Goal: Task Accomplishment & Management: Complete application form

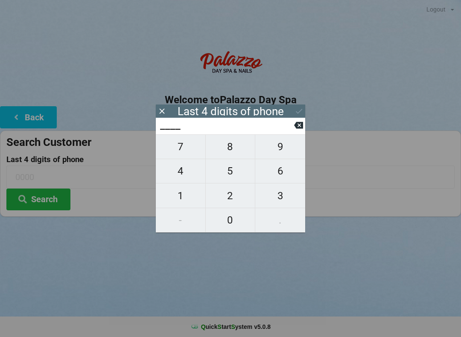
click at [235, 194] on span "2" at bounding box center [231, 196] width 50 height 18
type input "2___"
click at [183, 192] on span "1" at bounding box center [181, 196] width 50 height 18
type input "21__"
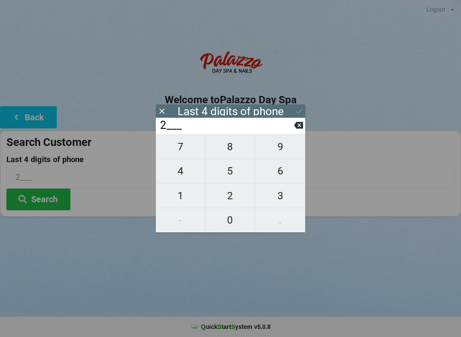
type input "21__"
click at [184, 173] on span "4" at bounding box center [181, 171] width 50 height 18
type input "214_"
click at [241, 223] on span "0" at bounding box center [231, 220] width 50 height 18
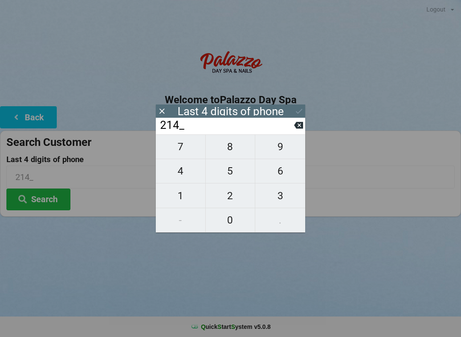
type input "2140"
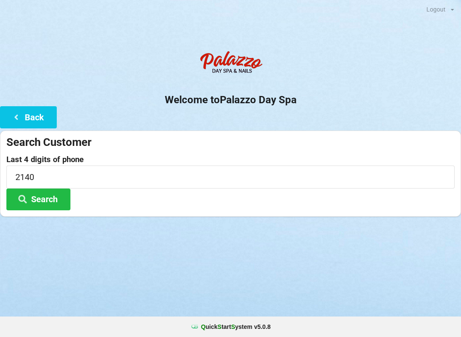
click at [47, 193] on button "Search" at bounding box center [38, 200] width 64 height 22
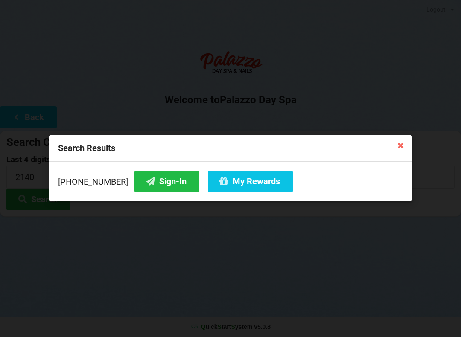
click at [146, 185] on icon at bounding box center [151, 181] width 10 height 7
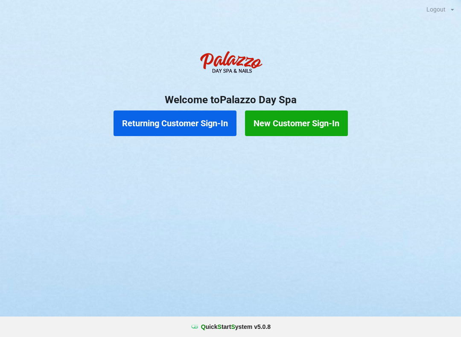
click at [309, 121] on button "New Customer Sign-In" at bounding box center [296, 124] width 103 height 26
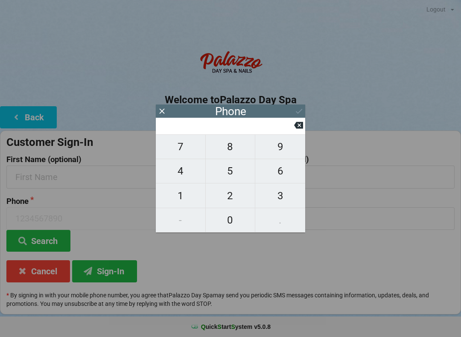
click at [179, 176] on span "4" at bounding box center [181, 171] width 50 height 18
type input "4"
click at [226, 220] on span "0" at bounding box center [231, 220] width 50 height 18
type input "40"
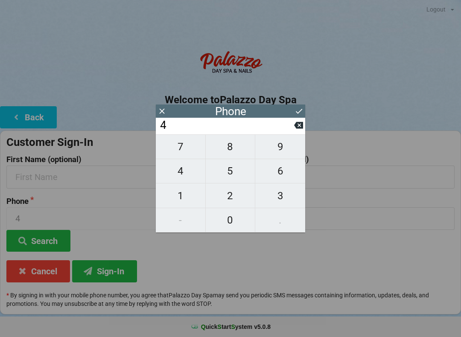
type input "40"
click at [185, 153] on span "7" at bounding box center [181, 147] width 50 height 18
type input "407"
click at [182, 156] on span "7" at bounding box center [181, 147] width 50 height 18
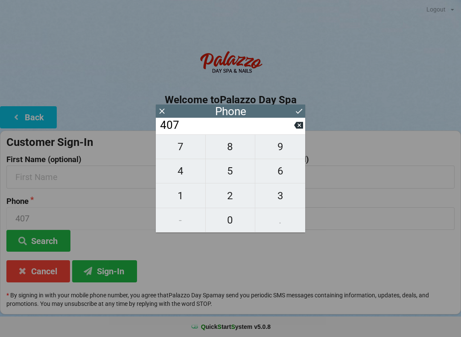
type input "4077"
click at [190, 154] on span "7" at bounding box center [181, 147] width 50 height 18
type input "40777"
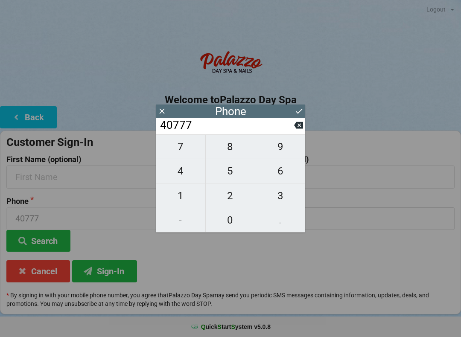
click at [232, 201] on span "2" at bounding box center [231, 196] width 50 height 18
type input "407772"
click at [228, 197] on span "2" at bounding box center [231, 196] width 50 height 18
type input "4077722"
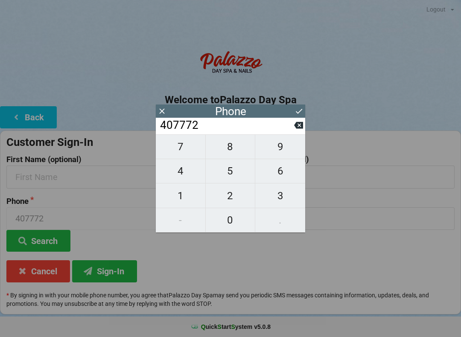
type input "4077722"
click at [276, 200] on span "3" at bounding box center [280, 196] width 50 height 18
type input "40777223"
click at [281, 197] on span "3" at bounding box center [280, 196] width 50 height 18
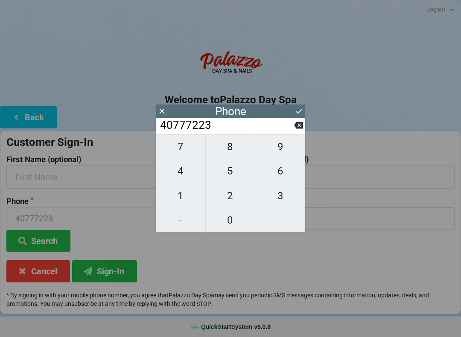
type input "407772233"
click at [174, 150] on span "7" at bounding box center [181, 147] width 50 height 18
type input "4077722337"
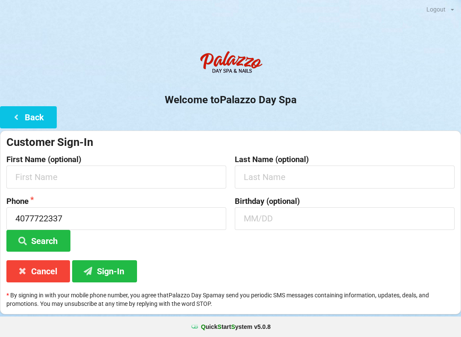
click at [302, 104] on h2 "Welcome to Palazzo Day Spa" at bounding box center [230, 100] width 461 height 13
click at [141, 172] on input "text" at bounding box center [116, 177] width 220 height 23
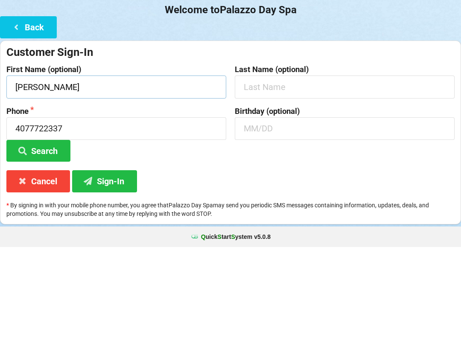
type input "Diane"
click at [323, 166] on input "text" at bounding box center [345, 177] width 220 height 23
type input "Hyman"
click at [307, 208] on input "text" at bounding box center [345, 219] width 220 height 23
type input "10/19"
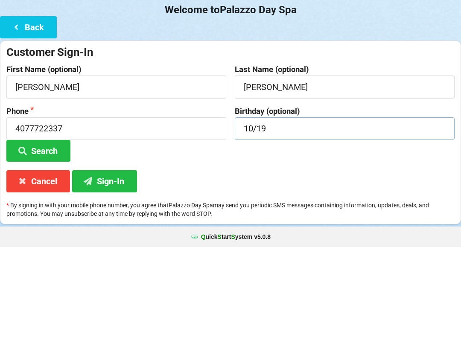
click at [38, 230] on button "Search" at bounding box center [38, 241] width 64 height 22
click at [33, 230] on button "Search" at bounding box center [38, 241] width 64 height 22
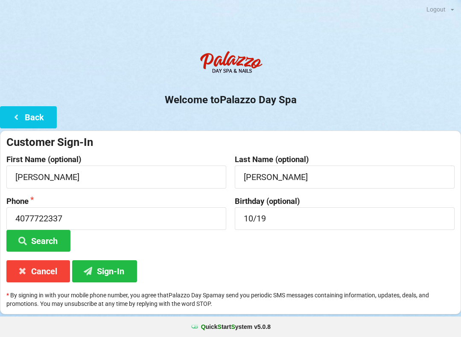
click at [112, 263] on button "Sign-In" at bounding box center [104, 272] width 65 height 22
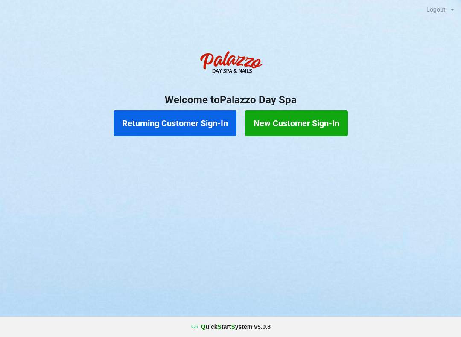
click at [314, 123] on button "New Customer Sign-In" at bounding box center [296, 124] width 103 height 26
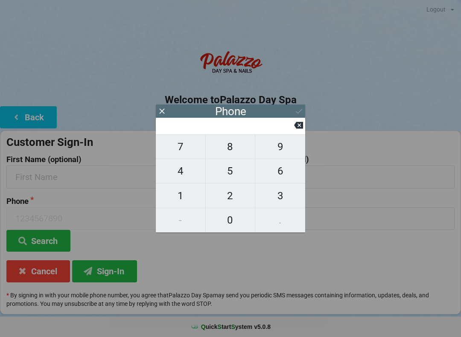
click at [178, 172] on span "4" at bounding box center [181, 171] width 50 height 18
type input "4"
click at [227, 217] on span "0" at bounding box center [231, 220] width 50 height 18
type input "40"
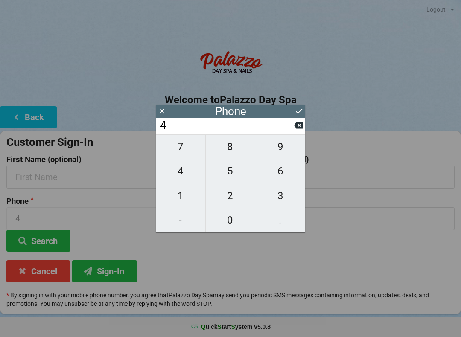
type input "40"
click at [181, 151] on span "7" at bounding box center [181, 147] width 50 height 18
type input "407"
click at [184, 154] on span "7" at bounding box center [181, 147] width 50 height 18
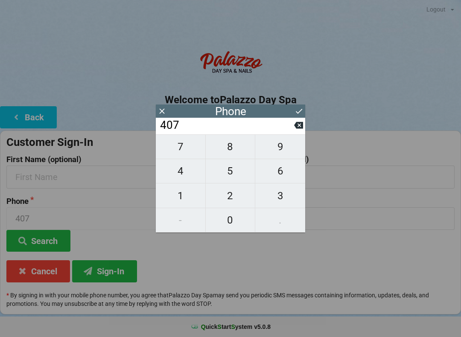
type input "4077"
click at [189, 153] on span "7" at bounding box center [181, 147] width 50 height 18
type input "40777"
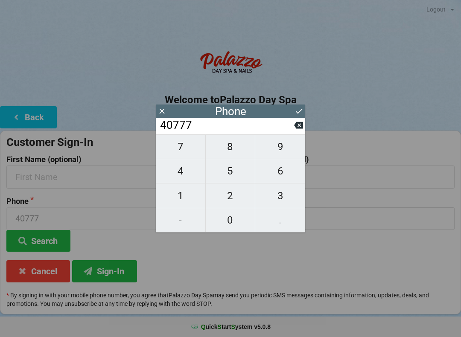
click at [231, 203] on span "2" at bounding box center [231, 196] width 50 height 18
type input "407772"
click at [223, 205] on span "2" at bounding box center [231, 196] width 50 height 18
type input "4077722"
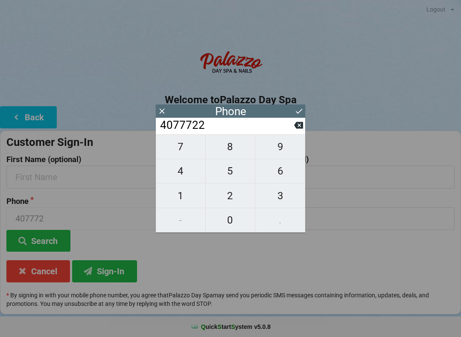
type input "4077722"
click at [273, 199] on span "3" at bounding box center [280, 196] width 50 height 18
type input "40777223"
click at [276, 196] on span "3" at bounding box center [280, 196] width 50 height 18
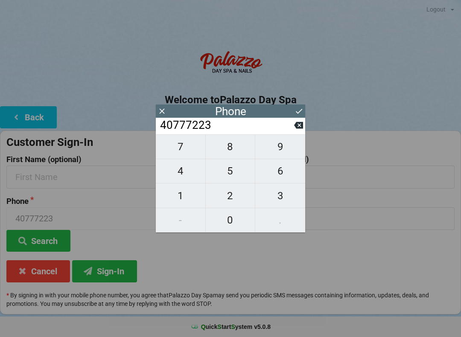
type input "407772233"
click at [175, 198] on span "1" at bounding box center [181, 196] width 50 height 18
type input "4077722331"
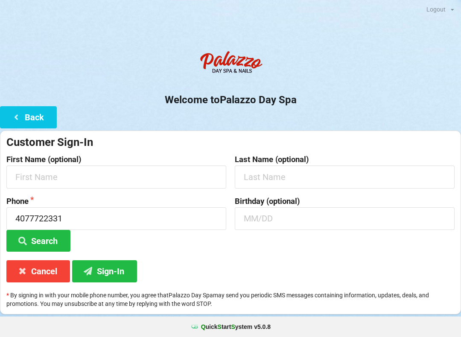
click at [304, 103] on h2 "Welcome to Palazzo Day Spa" at bounding box center [230, 100] width 461 height 13
click at [150, 184] on input "text" at bounding box center [116, 177] width 220 height 23
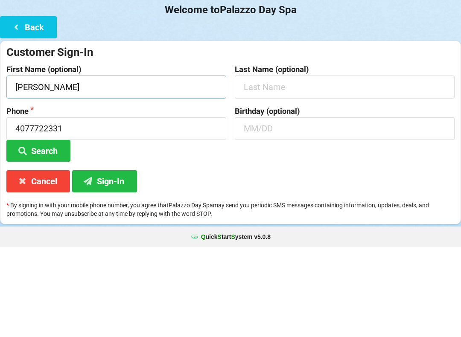
type input "Diane"
click at [301, 166] on input "text" at bounding box center [345, 177] width 220 height 23
type input "Hyman"
click at [288, 208] on input "text" at bounding box center [345, 219] width 220 height 23
type input "10/19"
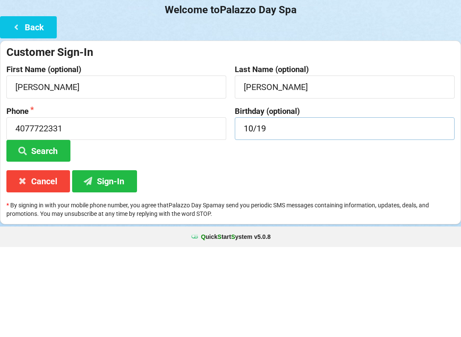
click at [38, 230] on button "Search" at bounding box center [38, 241] width 64 height 22
click at [47, 230] on button "Search" at bounding box center [38, 241] width 64 height 22
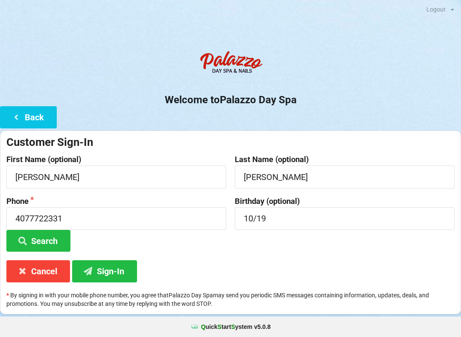
click at [121, 270] on button "Sign-In" at bounding box center [104, 272] width 65 height 22
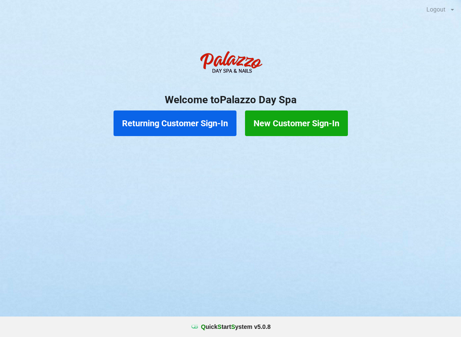
click at [187, 123] on button "Returning Customer Sign-In" at bounding box center [175, 124] width 123 height 26
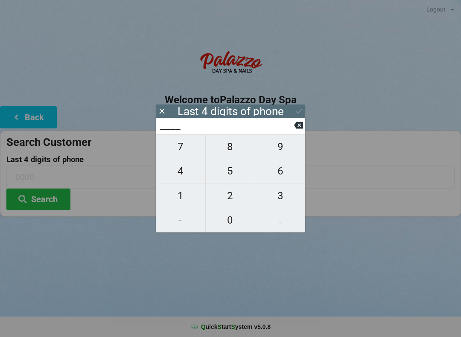
click at [226, 173] on span "5" at bounding box center [231, 171] width 50 height 18
type input "5___"
click at [272, 195] on span "3" at bounding box center [280, 196] width 50 height 18
type input "53__"
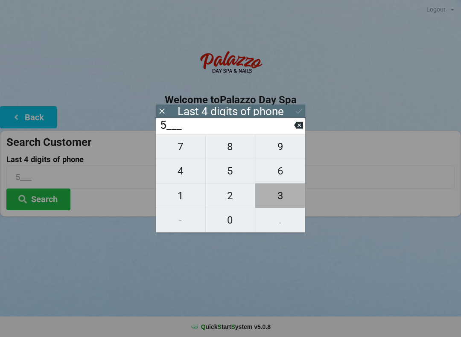
type input "53__"
click at [173, 199] on span "1" at bounding box center [181, 196] width 50 height 18
type input "531_"
click at [226, 173] on span "5" at bounding box center [231, 171] width 50 height 18
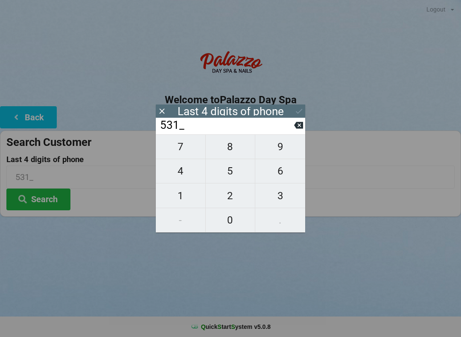
type input "5315"
click at [41, 203] on button "Search" at bounding box center [38, 200] width 64 height 22
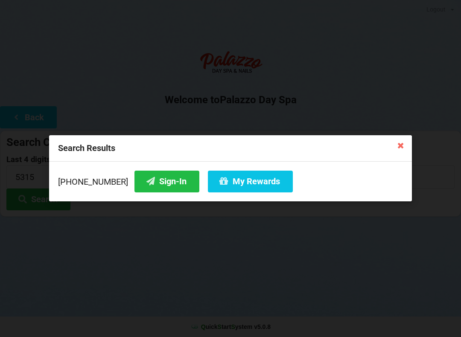
click at [232, 179] on button "My Rewards" at bounding box center [250, 182] width 85 height 22
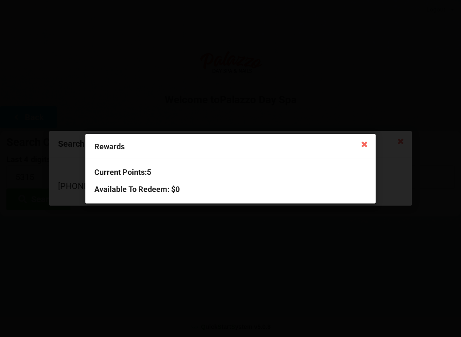
click at [358, 149] on icon at bounding box center [365, 144] width 14 height 14
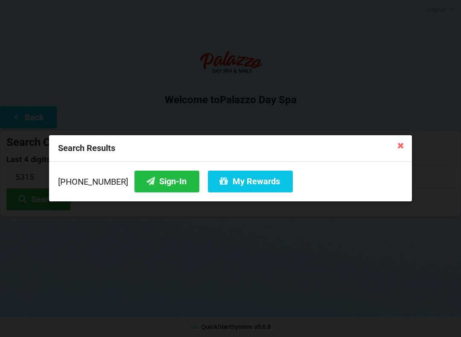
click at [155, 179] on button "Sign-In" at bounding box center [167, 182] width 65 height 22
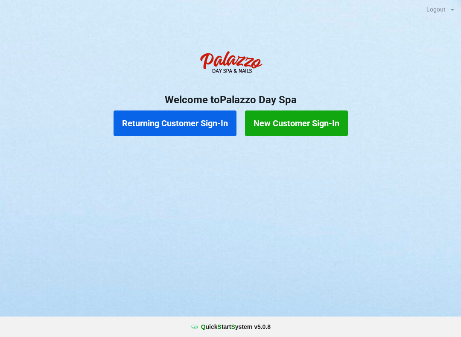
click at [202, 122] on button "Returning Customer Sign-In" at bounding box center [175, 124] width 123 height 26
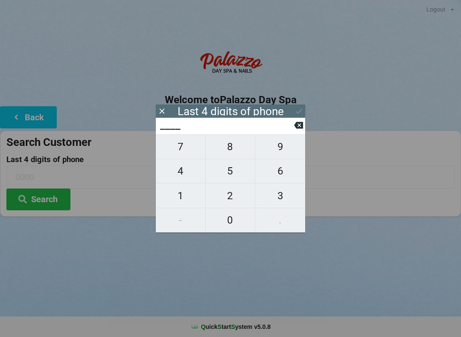
click at [228, 197] on span "2" at bounding box center [231, 196] width 50 height 18
type input "2___"
click at [234, 196] on span "2" at bounding box center [231, 196] width 50 height 18
type input "22__"
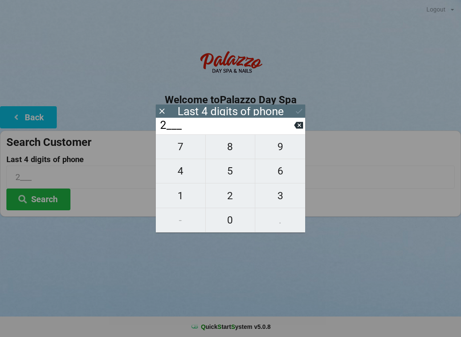
type input "22__"
click at [183, 192] on span "1" at bounding box center [181, 196] width 50 height 18
type input "221_"
click at [182, 196] on span "1" at bounding box center [181, 196] width 50 height 18
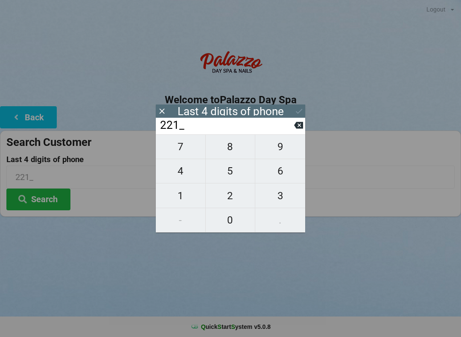
type input "2211"
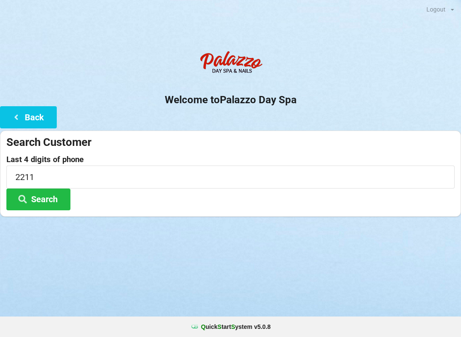
click at [53, 197] on button "Search" at bounding box center [38, 200] width 64 height 22
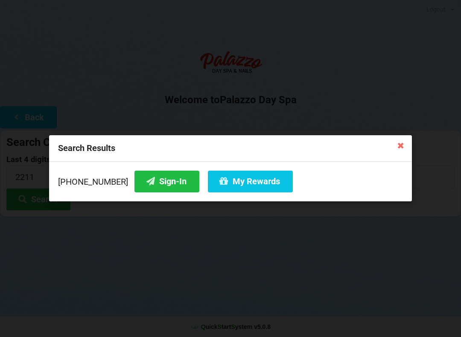
click at [164, 182] on button "Sign-In" at bounding box center [167, 182] width 65 height 22
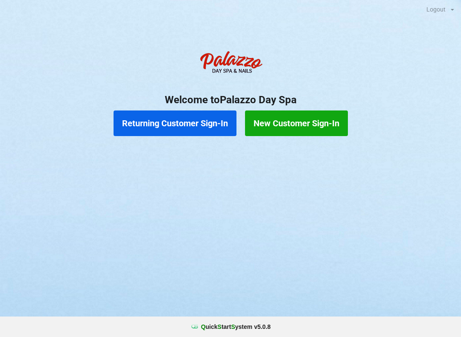
click at [314, 111] on button "New Customer Sign-In" at bounding box center [296, 124] width 103 height 26
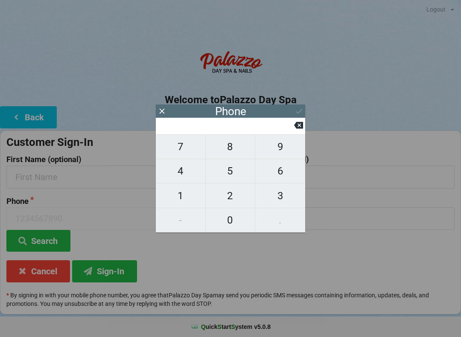
click at [182, 147] on span "7" at bounding box center [181, 147] width 50 height 18
type input "7"
click at [237, 153] on span "8" at bounding box center [231, 147] width 50 height 18
type input "78"
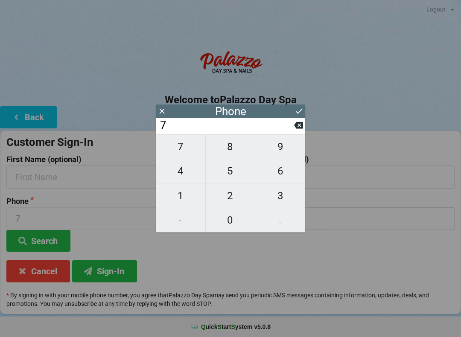
type input "78"
click at [282, 178] on span "6" at bounding box center [280, 171] width 50 height 18
type input "786"
click at [281, 201] on span "3" at bounding box center [280, 196] width 50 height 18
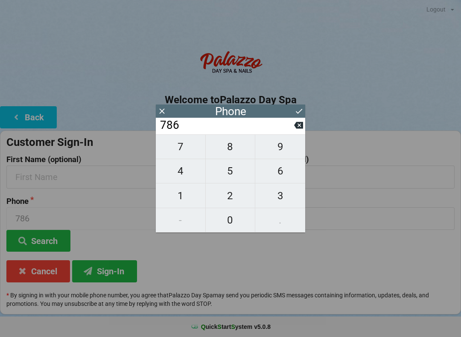
type input "7863"
click at [182, 177] on span "4" at bounding box center [181, 171] width 50 height 18
type input "78634"
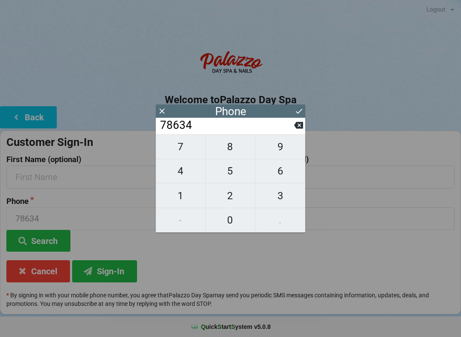
click at [239, 196] on span "2" at bounding box center [231, 196] width 50 height 18
type input "786342"
click at [282, 195] on span "3" at bounding box center [280, 196] width 50 height 18
type input "7863423"
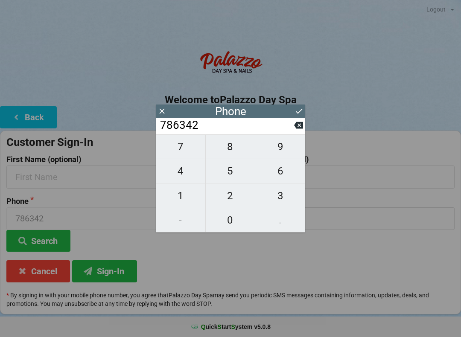
type input "7863423"
click at [233, 199] on span "2" at bounding box center [231, 196] width 50 height 18
type input "78634232"
click at [234, 150] on span "8" at bounding box center [231, 147] width 50 height 18
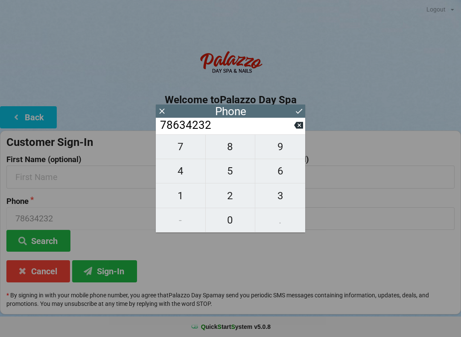
type input "786342328"
click at [186, 175] on span "4" at bounding box center [181, 171] width 50 height 18
type input "7863423284"
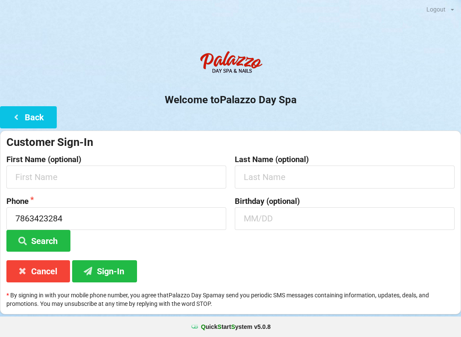
click at [147, 258] on div "Customer Sign-In First Name (optional) Last Name (optional) Phone 7863423284 Se…" at bounding box center [230, 223] width 461 height 184
click at [143, 179] on input "text" at bounding box center [116, 177] width 220 height 23
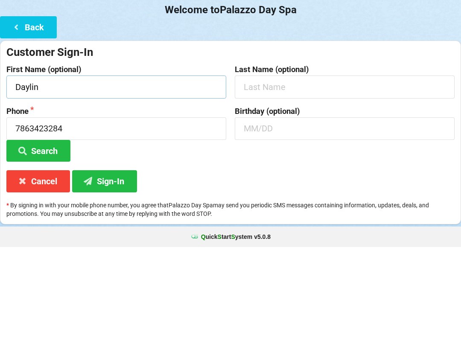
type input "Daylin"
click at [313, 166] on input "text" at bounding box center [345, 177] width 220 height 23
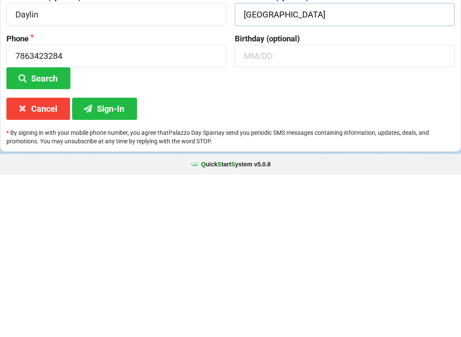
type input "Lima"
click at [115, 261] on button "Sign-In" at bounding box center [104, 272] width 65 height 22
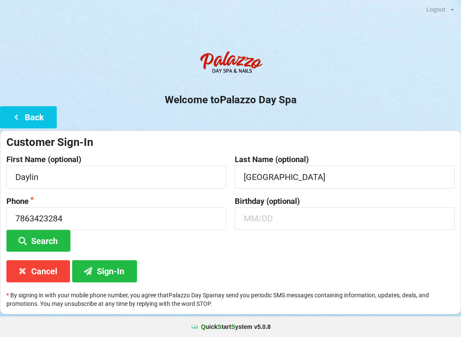
click at [118, 265] on button "Sign-In" at bounding box center [104, 272] width 65 height 22
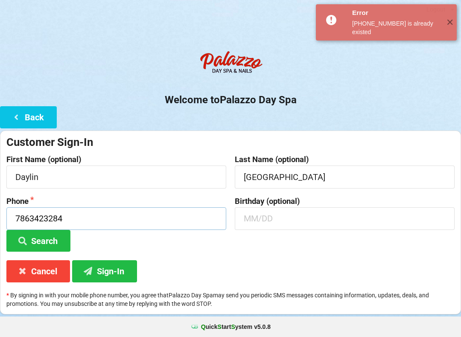
click at [111, 217] on input "7863423284" at bounding box center [116, 219] width 220 height 23
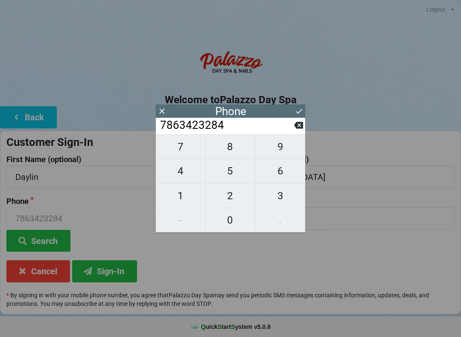
click at [297, 129] on icon at bounding box center [298, 125] width 9 height 7
click at [294, 126] on input "786342328" at bounding box center [226, 126] width 135 height 14
click at [291, 129] on input "786342328" at bounding box center [226, 126] width 135 height 14
click at [293, 129] on input "786342328" at bounding box center [226, 126] width 135 height 14
click at [291, 130] on input "786342328" at bounding box center [226, 126] width 135 height 14
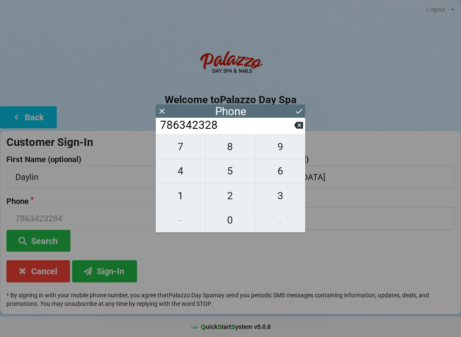
click at [290, 129] on input "786342328" at bounding box center [226, 126] width 135 height 14
click at [288, 130] on input "786342328" at bounding box center [226, 126] width 135 height 14
click at [287, 132] on input "786342328" at bounding box center [226, 126] width 135 height 14
click at [289, 129] on input "786342328" at bounding box center [226, 126] width 135 height 14
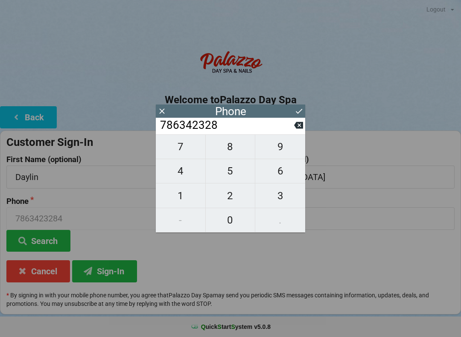
click at [291, 129] on input "786342328" at bounding box center [226, 126] width 135 height 14
click at [293, 131] on input "786342328" at bounding box center [226, 126] width 135 height 14
click at [295, 129] on icon at bounding box center [298, 125] width 9 height 9
click at [299, 129] on icon at bounding box center [298, 125] width 9 height 7
click at [296, 129] on icon at bounding box center [298, 125] width 9 height 7
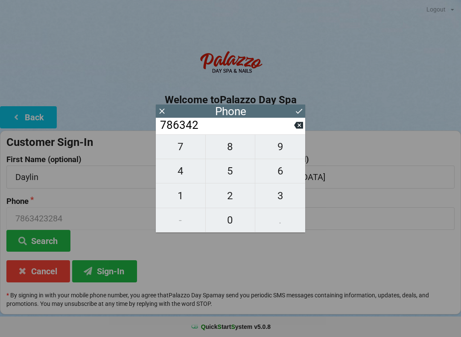
click at [295, 130] on icon at bounding box center [298, 125] width 9 height 9
click at [293, 131] on input "78634" at bounding box center [226, 126] width 135 height 14
click at [293, 132] on input "78634" at bounding box center [226, 126] width 135 height 14
click at [291, 132] on input "78634" at bounding box center [226, 126] width 135 height 14
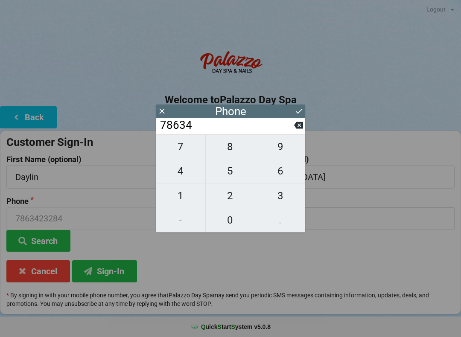
click at [291, 132] on input "78634" at bounding box center [226, 126] width 135 height 14
click at [292, 132] on input "78634" at bounding box center [226, 126] width 135 height 14
click at [302, 129] on icon at bounding box center [298, 125] width 9 height 7
click at [296, 129] on icon at bounding box center [298, 125] width 9 height 7
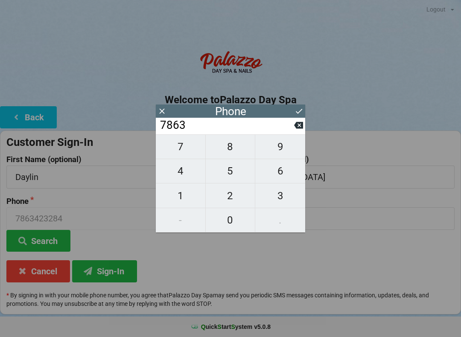
type input "786"
click at [292, 129] on input "786" at bounding box center [226, 126] width 135 height 14
click at [183, 222] on div "7 8 9 4 5 6 1 2 3 - 0 ." at bounding box center [230, 184] width 149 height 98
click at [180, 221] on div "7 8 9 4 5 6 1 2 3 - 0 ." at bounding box center [230, 184] width 149 height 98
click at [184, 223] on div "7 8 9 4 5 6 1 2 3 - 0 ." at bounding box center [230, 184] width 149 height 98
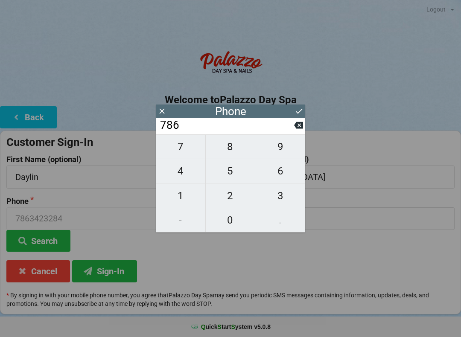
click at [218, 131] on input "786" at bounding box center [226, 126] width 135 height 14
click at [177, 226] on div "7 8 9 4 5 6 1 2 3 - 0 ." at bounding box center [230, 184] width 149 height 98
click at [280, 198] on span "3" at bounding box center [280, 196] width 50 height 18
type input "7863"
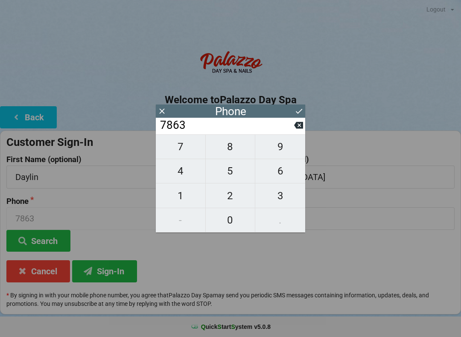
click at [182, 223] on div "7 8 9 4 5 6 1 2 3 - 0 ." at bounding box center [230, 184] width 149 height 98
click at [182, 175] on span "4" at bounding box center [181, 171] width 50 height 18
type input "78634"
click at [231, 200] on span "2" at bounding box center [231, 196] width 50 height 18
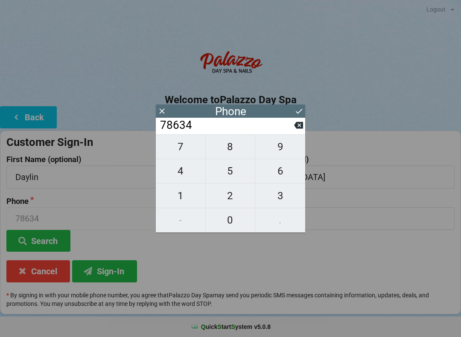
type input "786342"
click at [179, 222] on div "7 8 9 4 5 6 1 2 3 - 0 ." at bounding box center [230, 184] width 149 height 98
click at [279, 199] on span "3" at bounding box center [280, 196] width 50 height 18
type input "7863423"
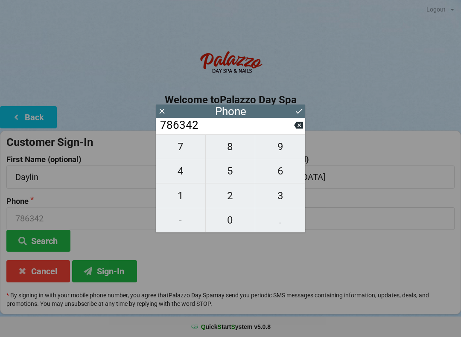
type input "7863423"
click at [231, 201] on span "2" at bounding box center [231, 196] width 50 height 18
type input "78634232"
click at [237, 149] on span "8" at bounding box center [231, 147] width 50 height 18
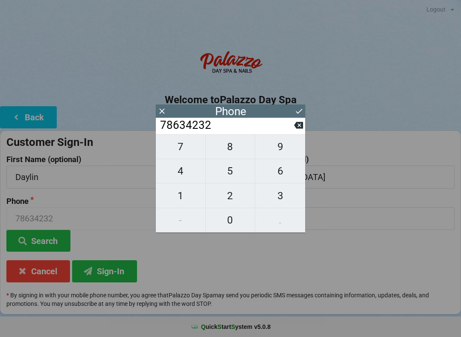
type input "786342328"
click at [187, 180] on span "4" at bounding box center [181, 171] width 50 height 18
type input "7863423284"
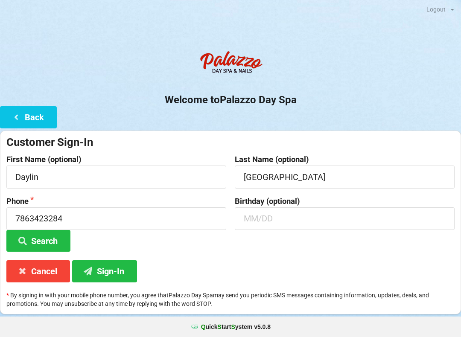
click at [325, 251] on div "Customer Sign-In First Name (optional) Daylin Last Name (optional) Lima Phone 7…" at bounding box center [230, 223] width 461 height 184
click at [54, 238] on button "Search" at bounding box center [38, 241] width 64 height 22
click at [118, 271] on button "Sign-In" at bounding box center [104, 272] width 65 height 22
click at [51, 241] on button "Search" at bounding box center [38, 241] width 64 height 22
click at [29, 115] on button "Back" at bounding box center [28, 117] width 57 height 22
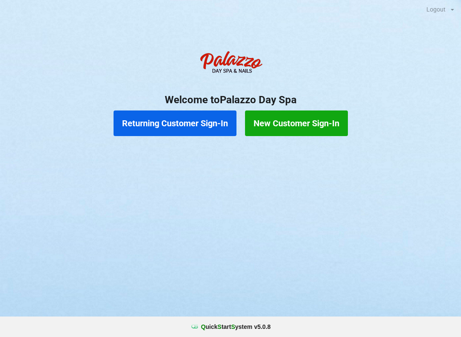
click at [193, 124] on button "Returning Customer Sign-In" at bounding box center [175, 124] width 123 height 26
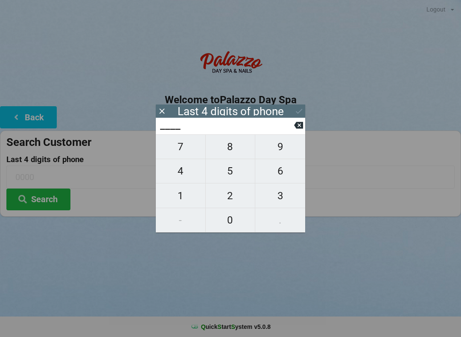
click at [187, 149] on span "7" at bounding box center [181, 147] width 50 height 18
type input "7___"
click at [237, 149] on span "8" at bounding box center [231, 147] width 50 height 18
type input "78__"
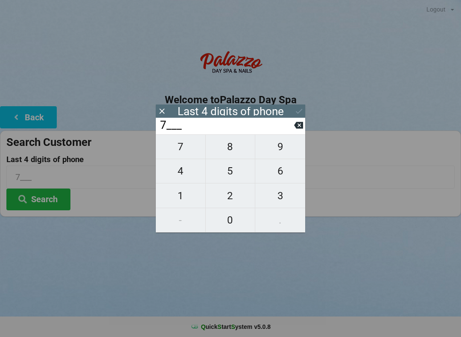
type input "78__"
click at [277, 175] on span "6" at bounding box center [280, 171] width 50 height 18
type input "786_"
click at [275, 197] on span "3" at bounding box center [280, 196] width 50 height 18
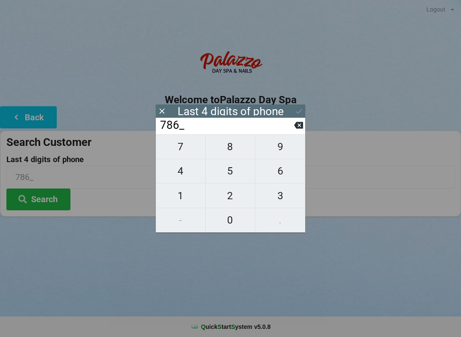
type input "7863"
click at [181, 173] on div "7 8 9 4 5 6 1 2 3 - 0 ." at bounding box center [230, 184] width 149 height 98
click at [295, 130] on icon at bounding box center [298, 125] width 9 height 9
click at [295, 129] on icon at bounding box center [298, 125] width 9 height 9
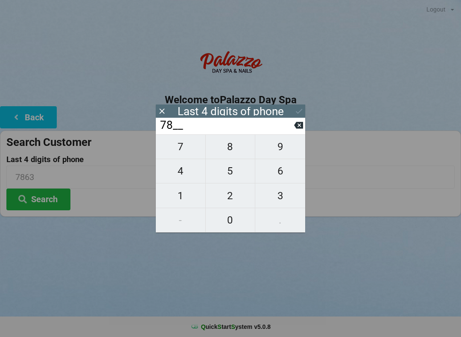
click at [292, 131] on input "78__" at bounding box center [226, 126] width 135 height 14
click at [293, 132] on input "78__" at bounding box center [226, 126] width 135 height 14
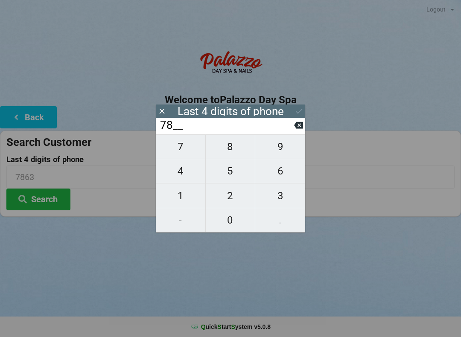
click at [293, 132] on input "78__" at bounding box center [226, 126] width 135 height 14
click at [291, 129] on input "78__" at bounding box center [226, 126] width 135 height 14
click at [293, 126] on input "78__" at bounding box center [226, 126] width 135 height 14
click at [292, 125] on input "78__" at bounding box center [226, 126] width 135 height 14
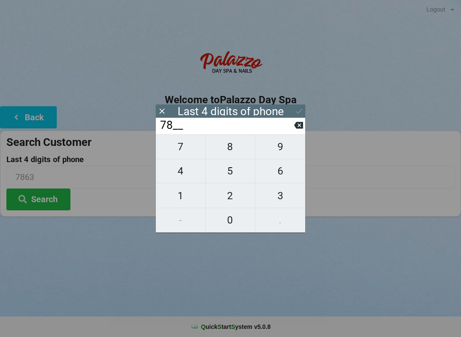
click at [295, 129] on icon at bounding box center [298, 125] width 9 height 7
click at [296, 128] on icon at bounding box center [298, 125] width 9 height 7
click at [295, 129] on icon at bounding box center [298, 125] width 9 height 9
click at [281, 196] on span "3" at bounding box center [280, 196] width 50 height 18
type input "3___"
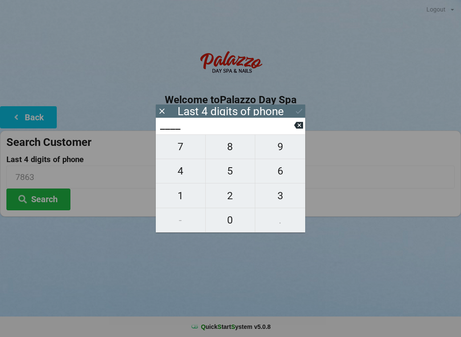
type input "3___"
click at [239, 198] on span "2" at bounding box center [231, 196] width 50 height 18
type input "32__"
click at [237, 147] on span "8" at bounding box center [231, 147] width 50 height 18
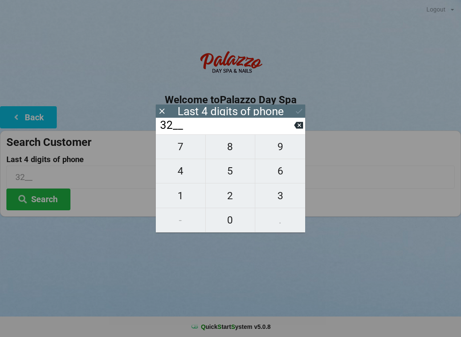
type input "328_"
click at [184, 179] on span "4" at bounding box center [181, 171] width 50 height 18
type input "3284"
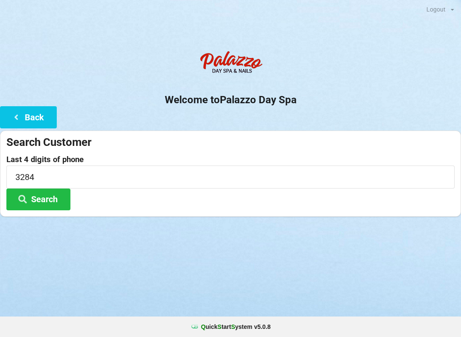
click at [299, 275] on div "Logout Logout Sign-In Welcome to Palazzo Day Spa Back Search Customer Last 4 di…" at bounding box center [230, 168] width 461 height 337
click at [50, 197] on button "Search" at bounding box center [38, 200] width 64 height 22
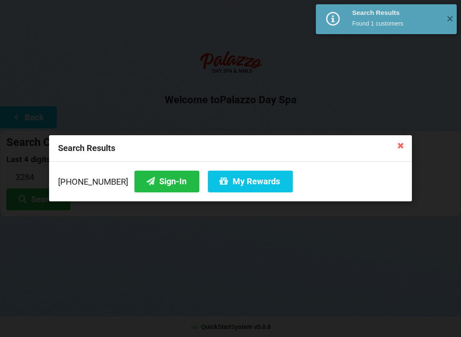
click at [156, 183] on button "Sign-In" at bounding box center [167, 182] width 65 height 22
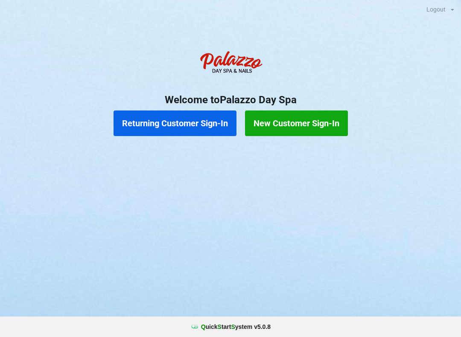
click at [197, 126] on button "Returning Customer Sign-In" at bounding box center [175, 124] width 123 height 26
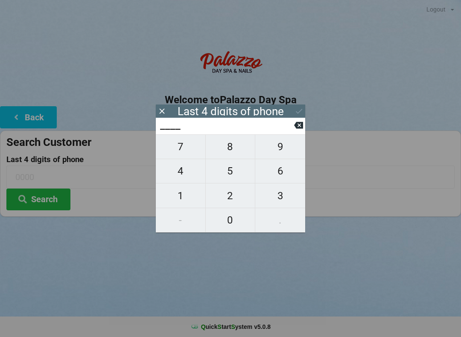
click at [289, 191] on span "3" at bounding box center [280, 196] width 50 height 18
type input "3___"
click at [302, 123] on button at bounding box center [298, 126] width 9 height 12
click at [281, 152] on span "9" at bounding box center [280, 147] width 50 height 18
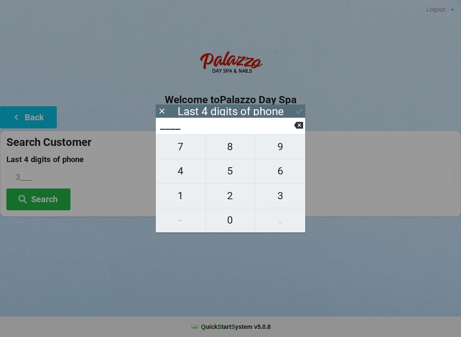
type input "9___"
click at [190, 173] on span "4" at bounding box center [181, 171] width 50 height 18
type input "94__"
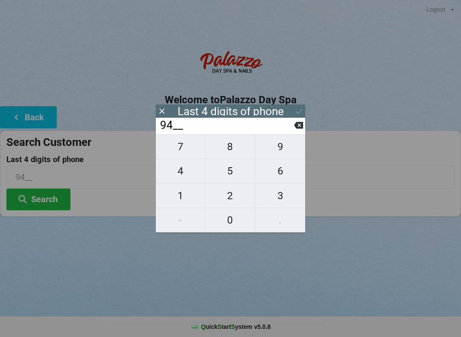
click at [241, 200] on span "2" at bounding box center [231, 196] width 50 height 18
type input "942_"
click at [241, 151] on span "8" at bounding box center [231, 147] width 50 height 18
type input "9428"
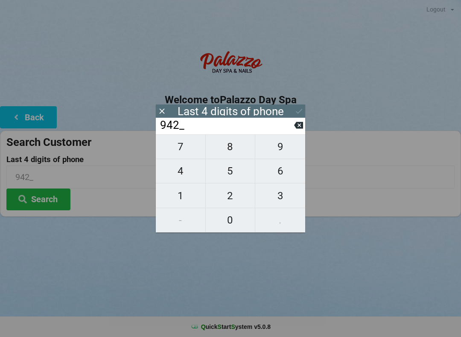
type input "9428"
click at [299, 111] on icon at bounding box center [299, 111] width 9 height 9
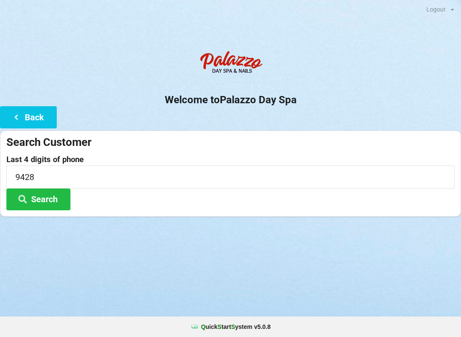
click at [52, 191] on button "Search" at bounding box center [38, 200] width 64 height 22
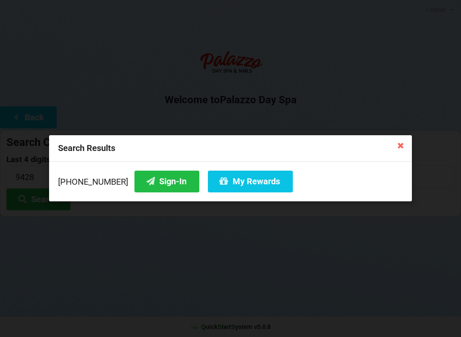
click at [397, 149] on icon at bounding box center [401, 145] width 14 height 14
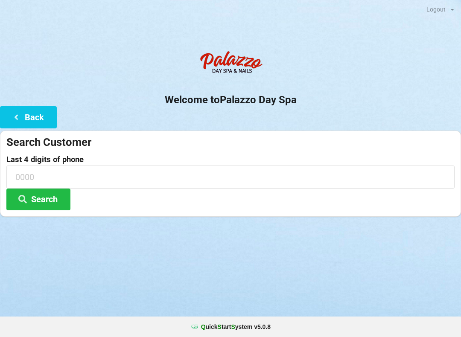
click at [29, 126] on button "Back" at bounding box center [28, 117] width 57 height 22
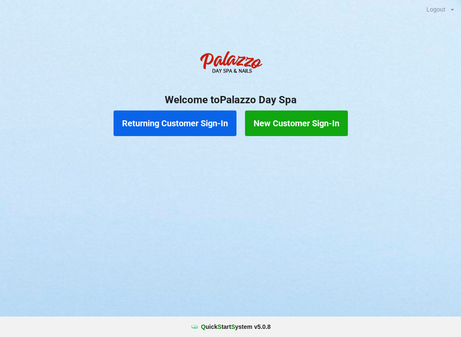
click at [214, 126] on button "Returning Customer Sign-In" at bounding box center [175, 124] width 123 height 26
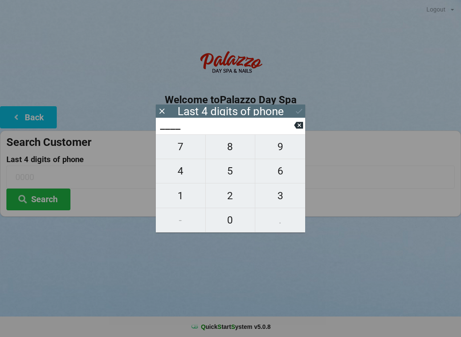
click at [281, 147] on span "9" at bounding box center [280, 147] width 50 height 18
type input "9___"
click at [181, 199] on span "1" at bounding box center [181, 196] width 50 height 18
type input "91__"
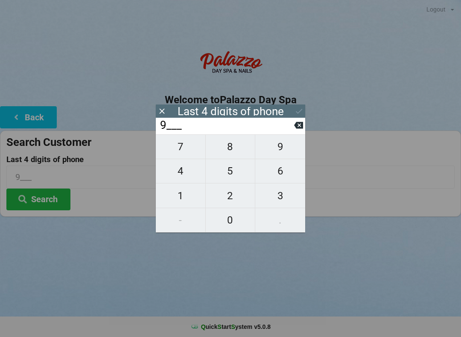
type input "91__"
click at [276, 195] on span "3" at bounding box center [280, 196] width 50 height 18
type input "913_"
click at [278, 150] on span "9" at bounding box center [280, 147] width 50 height 18
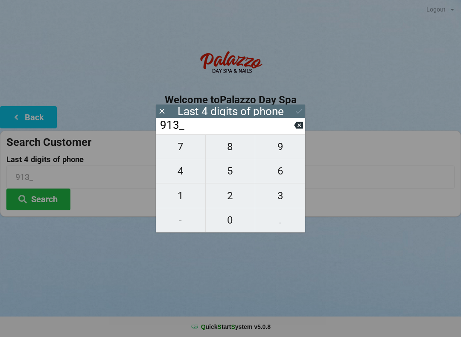
type input "9139"
click at [295, 111] on icon at bounding box center [299, 111] width 9 height 9
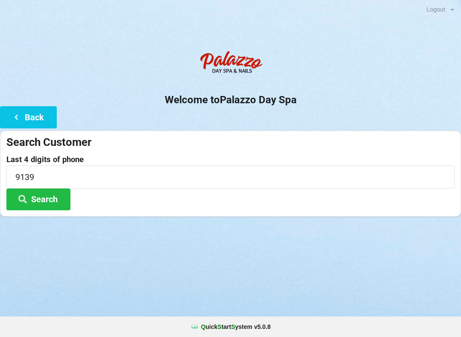
click at [38, 203] on button "Search" at bounding box center [38, 200] width 64 height 22
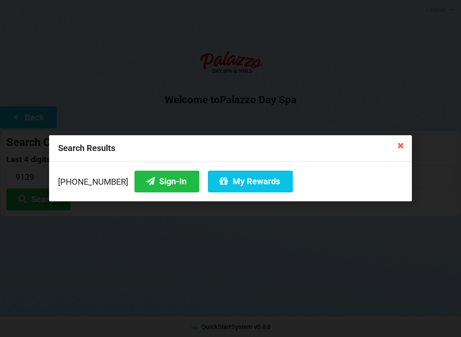
click at [154, 186] on button "Sign-In" at bounding box center [167, 182] width 65 height 22
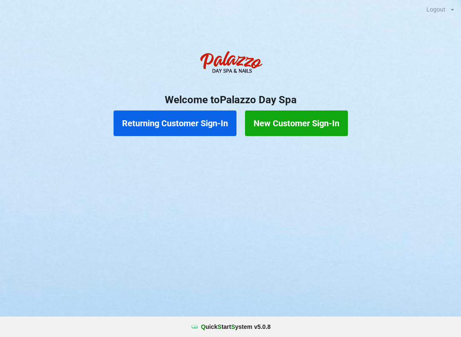
click at [194, 116] on button "Returning Customer Sign-In" at bounding box center [175, 124] width 123 height 26
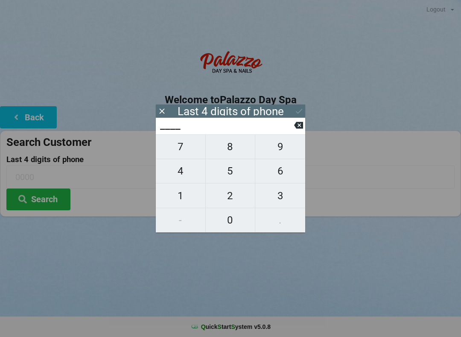
click at [187, 174] on span "4" at bounding box center [181, 171] width 50 height 18
type input "4___"
click at [238, 228] on span "0" at bounding box center [231, 220] width 50 height 18
type input "40__"
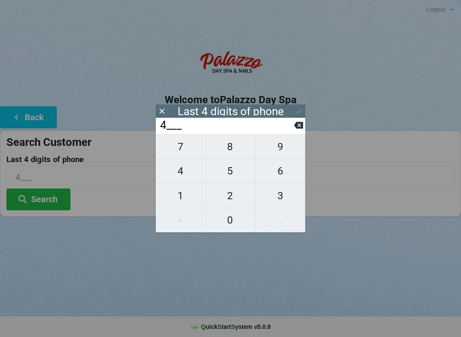
type input "40__"
click at [186, 177] on span "4" at bounding box center [181, 171] width 50 height 18
type input "404_"
click at [286, 152] on span "9" at bounding box center [280, 147] width 50 height 18
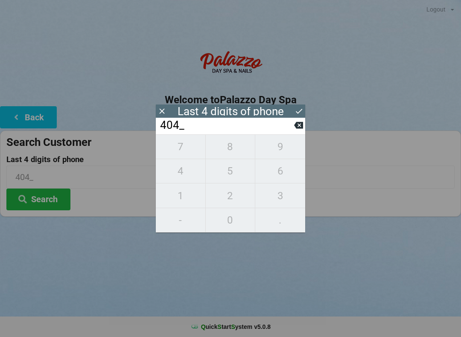
type input "4049"
click at [286, 178] on div "7 8 9 4 5 6 1 2 3 - 0 ." at bounding box center [230, 184] width 149 height 98
click at [301, 130] on icon at bounding box center [298, 125] width 9 height 9
click at [303, 129] on icon at bounding box center [298, 125] width 9 height 7
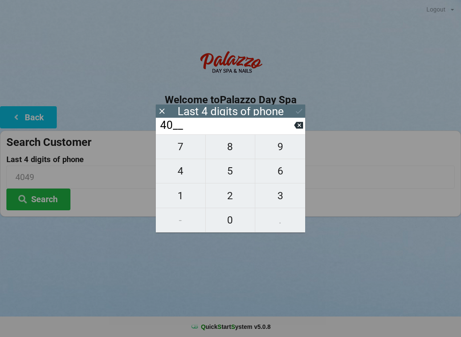
click at [299, 130] on icon at bounding box center [298, 125] width 9 height 9
click at [294, 131] on button at bounding box center [298, 126] width 9 height 12
click at [296, 131] on button at bounding box center [298, 126] width 9 height 12
click at [229, 195] on span "2" at bounding box center [231, 196] width 50 height 18
type input "2___"
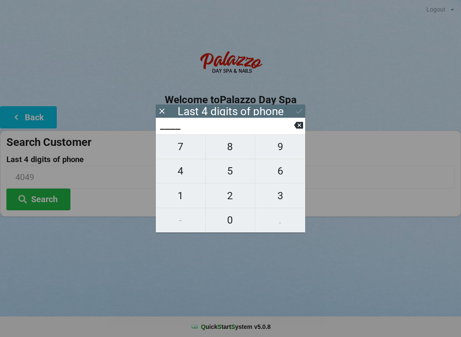
type input "2___"
click at [291, 197] on span "3" at bounding box center [280, 196] width 50 height 18
type input "23__"
click at [180, 194] on span "1" at bounding box center [181, 196] width 50 height 18
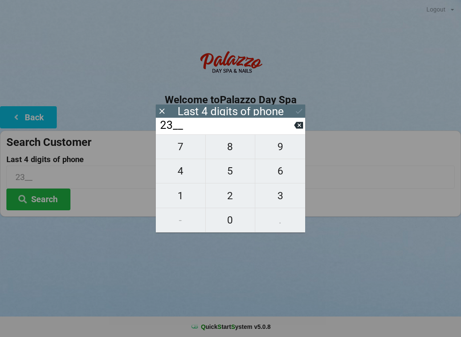
type input "231_"
click at [235, 148] on span "8" at bounding box center [231, 147] width 50 height 18
type input "2318"
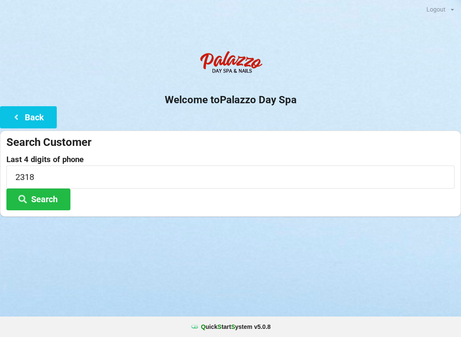
click at [338, 237] on div at bounding box center [230, 227] width 461 height 21
click at [56, 200] on button "Search" at bounding box center [38, 200] width 64 height 22
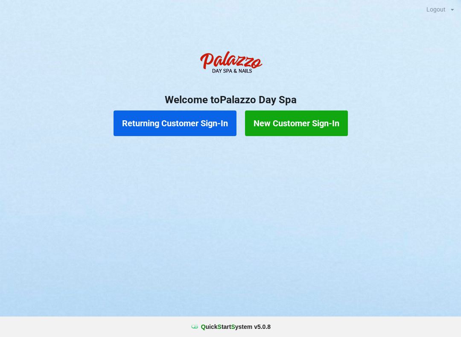
click at [299, 127] on button "New Customer Sign-In" at bounding box center [296, 124] width 103 height 26
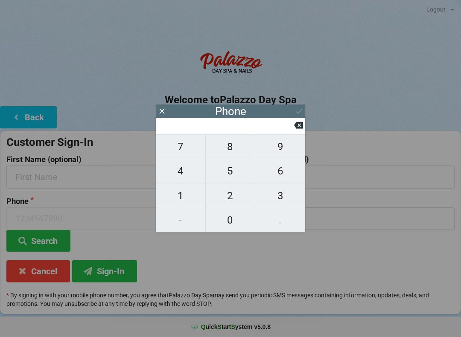
click at [281, 153] on span "9" at bounding box center [280, 147] width 50 height 18
type input "9"
click at [230, 226] on span "0" at bounding box center [231, 220] width 50 height 18
type input "90"
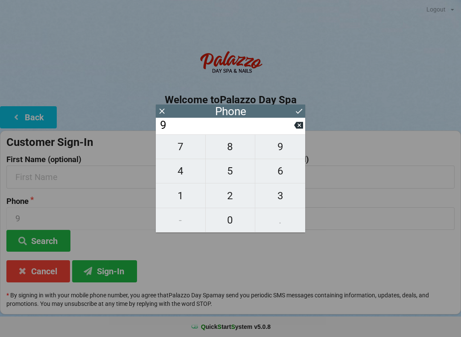
type input "90"
click at [191, 180] on span "4" at bounding box center [181, 171] width 50 height 18
type input "904"
click at [237, 174] on span "5" at bounding box center [231, 171] width 50 height 18
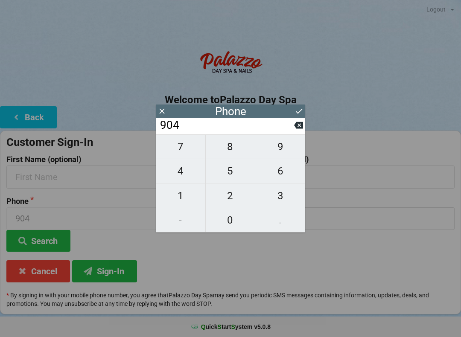
type input "9045"
click at [237, 153] on span "8" at bounding box center [231, 147] width 50 height 18
type input "90458"
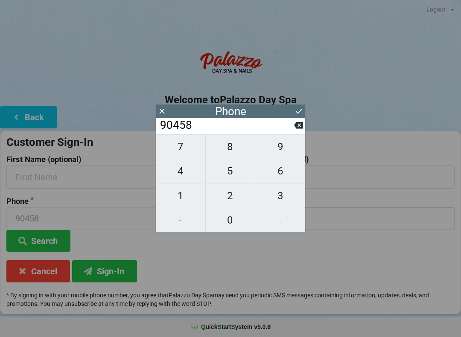
click at [290, 199] on span "3" at bounding box center [280, 196] width 50 height 18
type input "904583"
click at [284, 176] on span "6" at bounding box center [280, 171] width 50 height 18
type input "9045836"
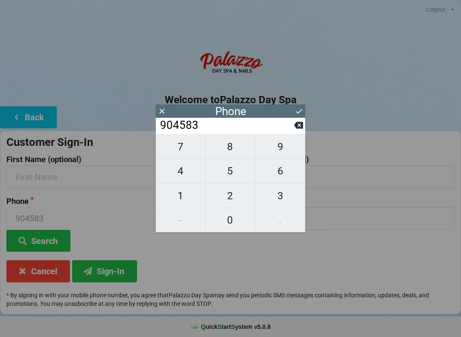
type input "9045836"
click at [191, 154] on span "7" at bounding box center [181, 147] width 50 height 18
type input "90458367"
click at [238, 173] on span "5" at bounding box center [231, 171] width 50 height 18
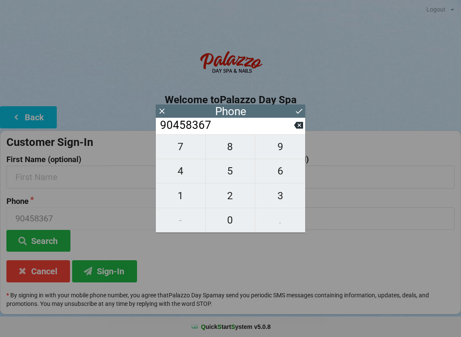
type input "904583675"
click at [287, 150] on span "9" at bounding box center [280, 147] width 50 height 18
type input "9045836759"
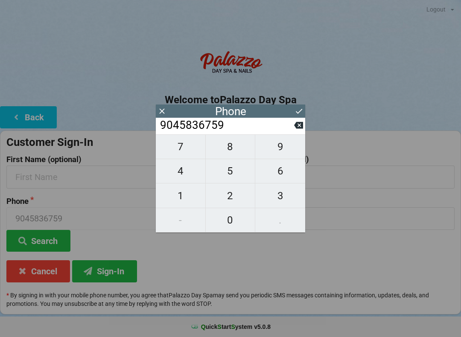
click at [303, 112] on icon at bounding box center [299, 111] width 9 height 9
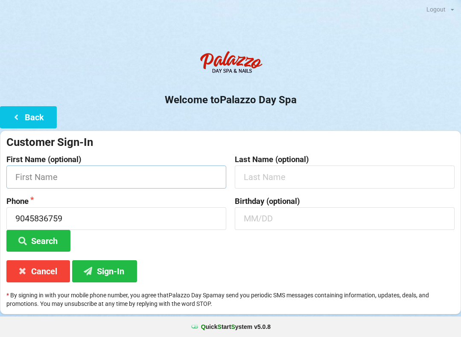
click at [126, 179] on input "text" at bounding box center [116, 177] width 220 height 23
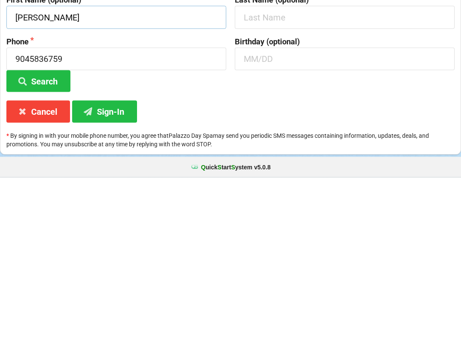
type input "[PERSON_NAME]"
click at [115, 261] on button "Sign-In" at bounding box center [104, 272] width 65 height 22
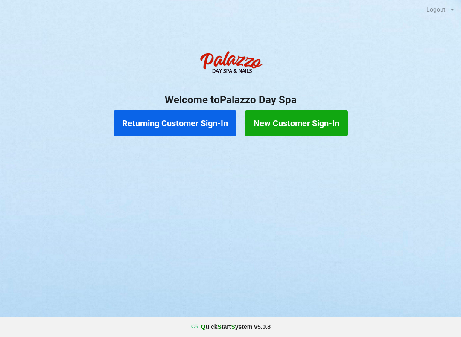
click at [323, 131] on button "New Customer Sign-In" at bounding box center [296, 124] width 103 height 26
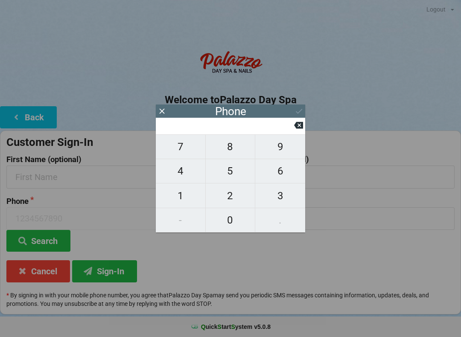
click at [185, 170] on span "4" at bounding box center [181, 171] width 50 height 18
type input "4"
click at [226, 198] on span "2" at bounding box center [231, 196] width 50 height 18
type input "42"
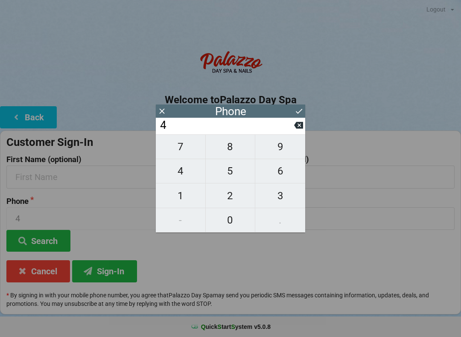
type input "42"
click at [295, 129] on icon at bounding box center [298, 125] width 9 height 7
click at [235, 226] on span "0" at bounding box center [231, 220] width 50 height 18
type input "40"
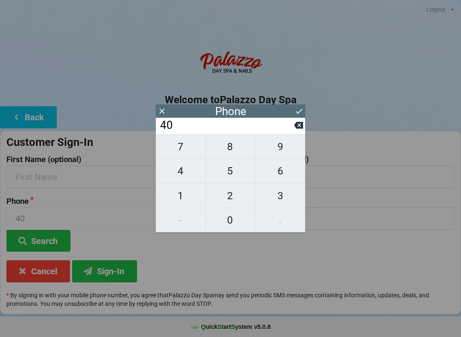
click at [189, 155] on span "7" at bounding box center [181, 147] width 50 height 18
type input "407"
click at [278, 150] on span "9" at bounding box center [280, 147] width 50 height 18
type input "4079"
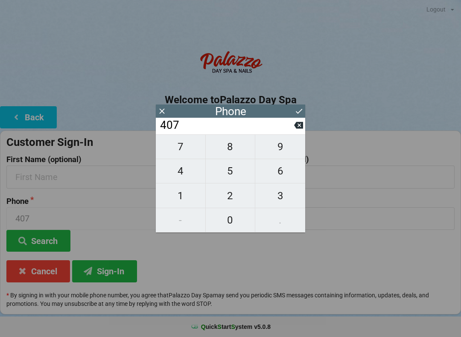
type input "4079"
click at [228, 223] on span "0" at bounding box center [231, 220] width 50 height 18
type input "40790"
click at [188, 197] on span "1" at bounding box center [181, 196] width 50 height 18
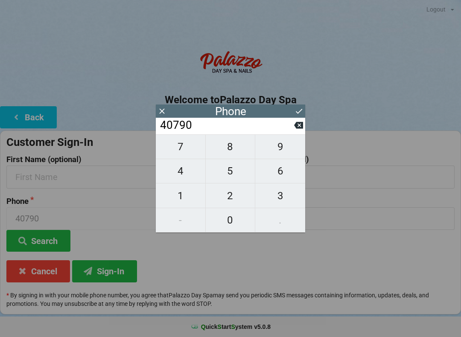
type input "407901"
click at [294, 123] on button at bounding box center [298, 126] width 9 height 12
click at [238, 148] on span "8" at bounding box center [231, 147] width 50 height 18
type input "407908"
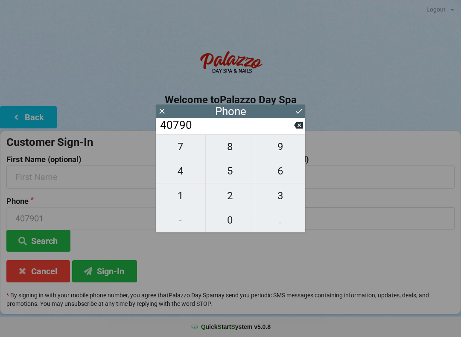
type input "407908"
click at [190, 170] on span "4" at bounding box center [181, 171] width 50 height 18
type input "4079084"
click at [237, 149] on span "8" at bounding box center [231, 147] width 50 height 18
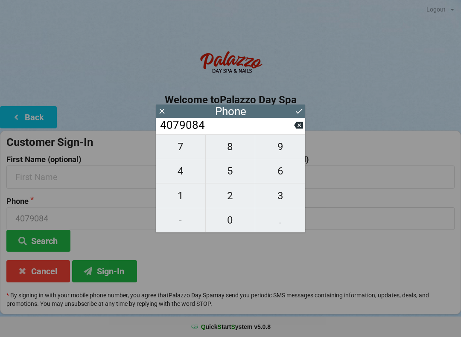
type input "40790848"
click at [189, 151] on span "7" at bounding box center [181, 147] width 50 height 18
type input "407908487"
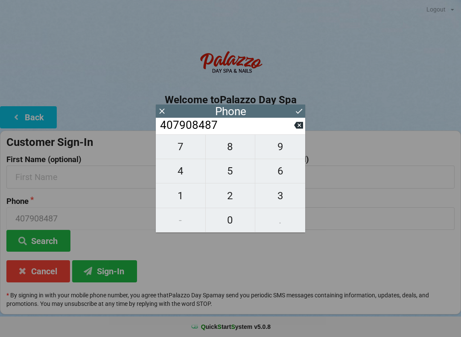
click at [302, 128] on icon at bounding box center [298, 125] width 9 height 7
click at [196, 147] on span "7" at bounding box center [181, 147] width 50 height 18
type input "40790847"
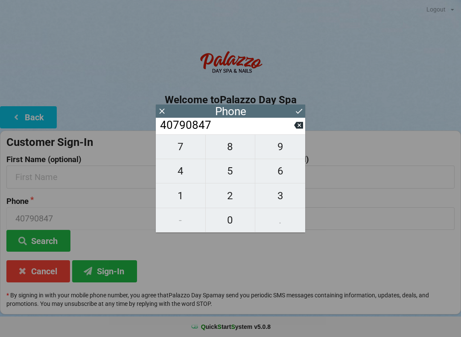
click at [286, 149] on span "9" at bounding box center [280, 147] width 50 height 18
type input "407908479"
click at [242, 155] on span "8" at bounding box center [231, 147] width 50 height 18
type input "4079084798"
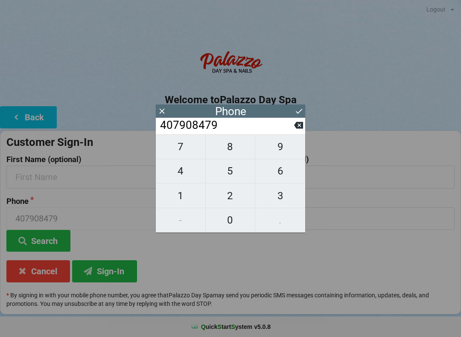
type input "4079084798"
click at [298, 115] on icon at bounding box center [299, 111] width 9 height 9
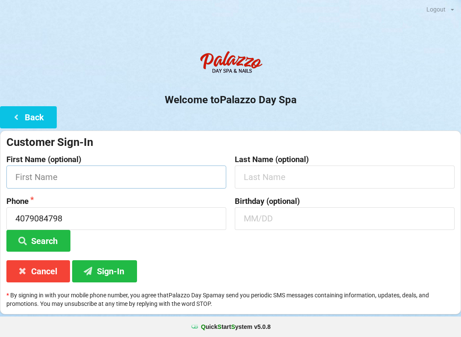
click at [172, 187] on input "text" at bounding box center [116, 177] width 220 height 23
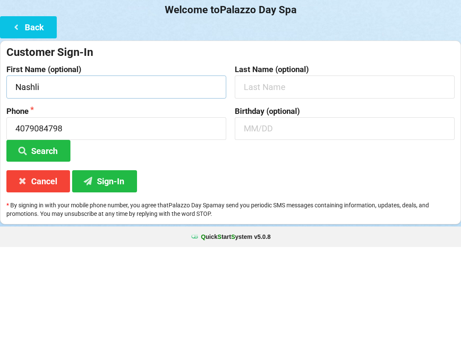
type input "Nashli"
click at [334, 166] on input "text" at bounding box center [345, 177] width 220 height 23
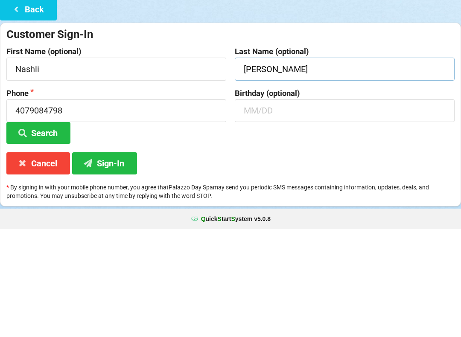
type input "[PERSON_NAME]"
click at [346, 208] on input "text" at bounding box center [345, 219] width 220 height 23
type input "1"
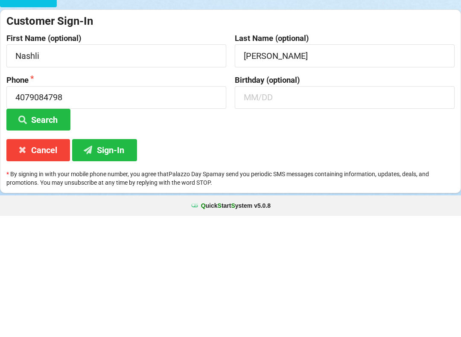
click at [113, 261] on button "Sign-In" at bounding box center [104, 272] width 65 height 22
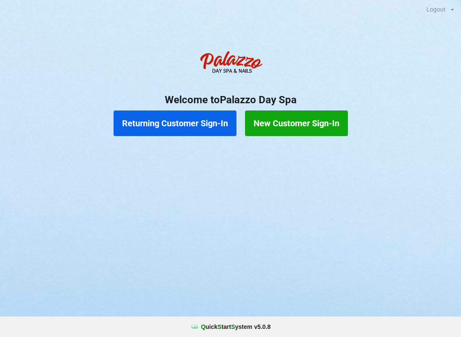
click at [163, 121] on button "Returning Customer Sign-In" at bounding box center [175, 124] width 123 height 26
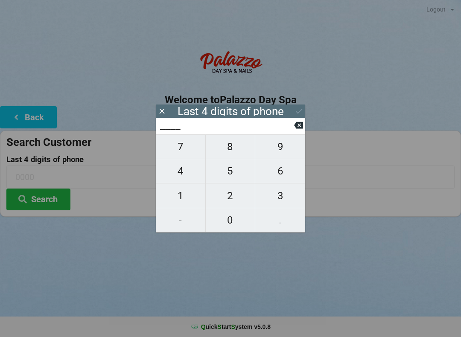
click at [231, 150] on span "8" at bounding box center [231, 147] width 50 height 18
type input "8___"
click at [280, 150] on span "9" at bounding box center [280, 147] width 50 height 18
type input "89__"
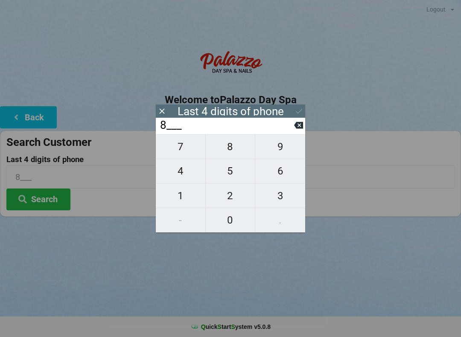
type input "89__"
click at [234, 171] on span "5" at bounding box center [231, 171] width 50 height 18
type input "895_"
click at [238, 223] on span "0" at bounding box center [231, 220] width 50 height 18
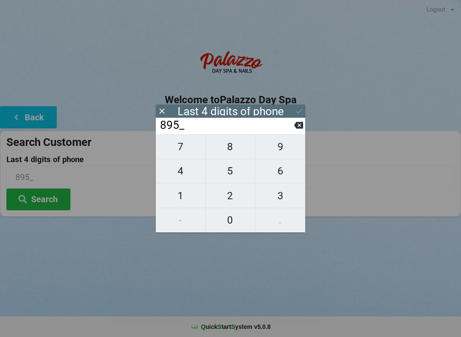
type input "8950"
click at [296, 112] on icon at bounding box center [299, 111] width 9 height 9
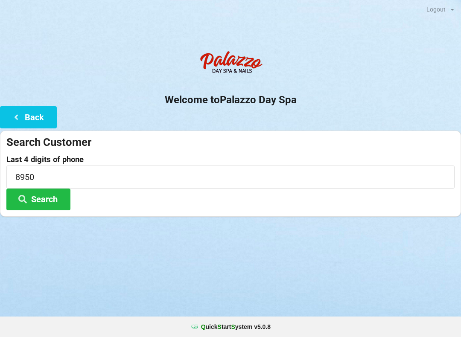
click at [45, 198] on button "Search" at bounding box center [38, 200] width 64 height 22
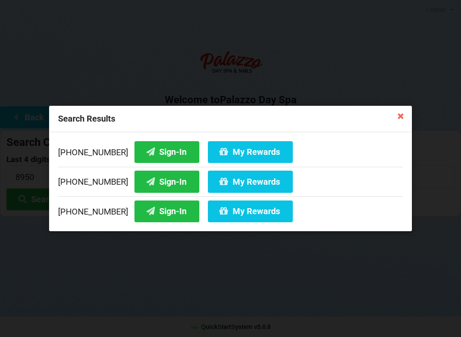
click at [152, 153] on button "Sign-In" at bounding box center [167, 152] width 65 height 22
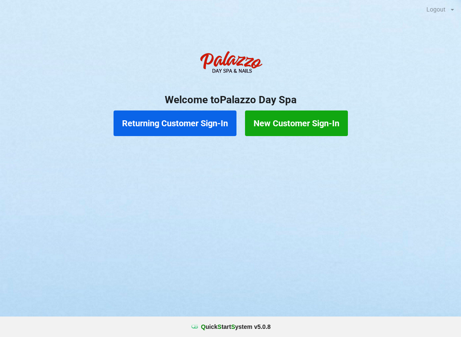
click at [207, 129] on button "Returning Customer Sign-In" at bounding box center [175, 124] width 123 height 26
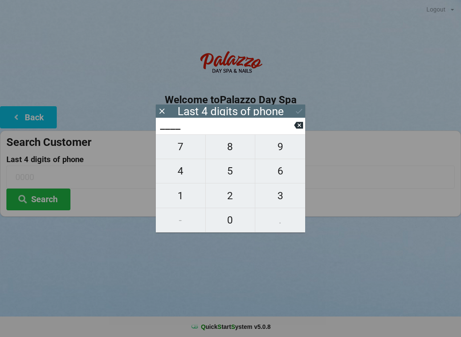
click at [229, 151] on span "8" at bounding box center [231, 147] width 50 height 18
type input "8___"
click at [284, 199] on span "3" at bounding box center [280, 196] width 50 height 18
type input "83__"
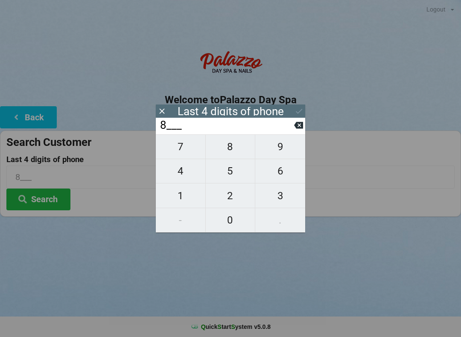
type input "83__"
click at [288, 178] on span "6" at bounding box center [280, 171] width 50 height 18
type input "836_"
click at [299, 126] on icon at bounding box center [298, 125] width 9 height 7
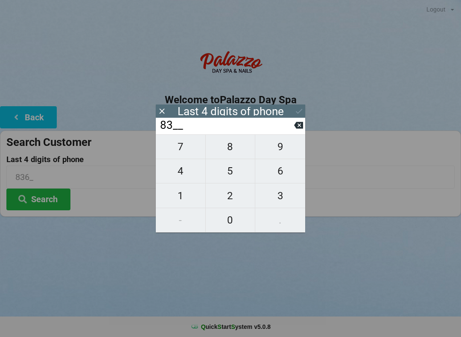
click at [234, 225] on span "0" at bounding box center [231, 220] width 50 height 18
type input "830_"
click at [282, 174] on span "6" at bounding box center [280, 171] width 50 height 18
type input "8306"
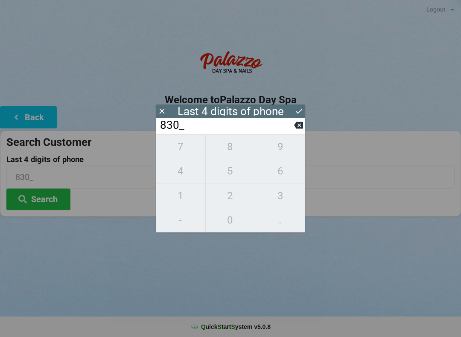
type input "8306"
click at [53, 196] on button "Search" at bounding box center [38, 200] width 64 height 22
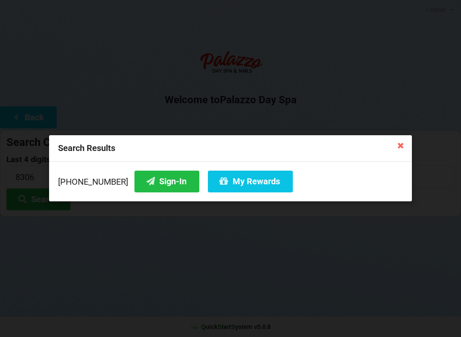
click at [170, 180] on button "Sign-In" at bounding box center [167, 182] width 65 height 22
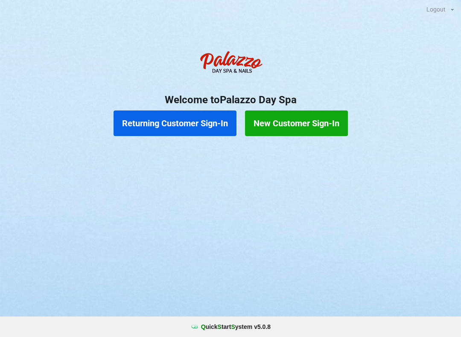
click at [166, 125] on button "Returning Customer Sign-In" at bounding box center [175, 124] width 123 height 26
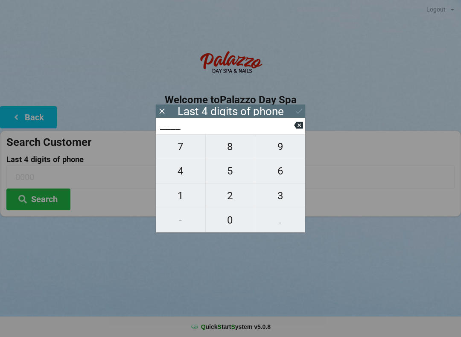
click at [226, 191] on span "2" at bounding box center [231, 196] width 50 height 18
type input "2___"
click at [188, 188] on button "1" at bounding box center [181, 196] width 50 height 24
type input "21__"
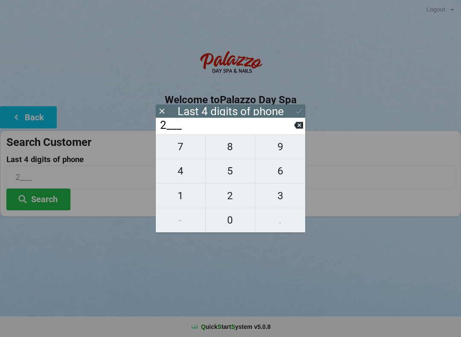
type input "21__"
click at [289, 176] on span "6" at bounding box center [280, 171] width 50 height 18
type input "216_"
click at [288, 172] on span "6" at bounding box center [280, 171] width 50 height 18
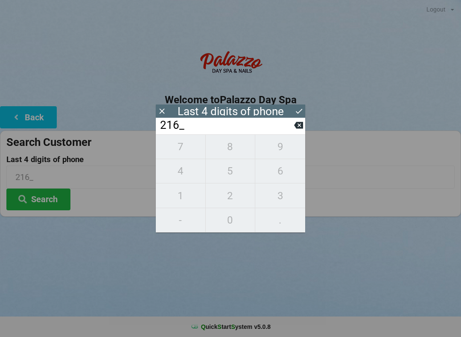
type input "2166"
click at [302, 105] on button at bounding box center [299, 111] width 9 height 12
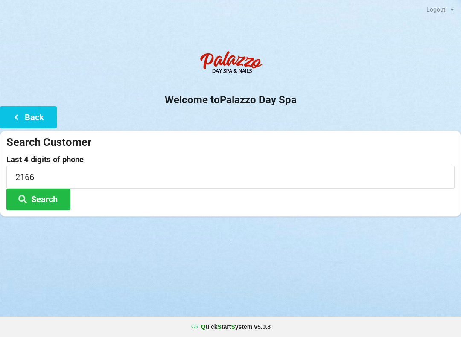
click at [48, 196] on button "Search" at bounding box center [38, 200] width 64 height 22
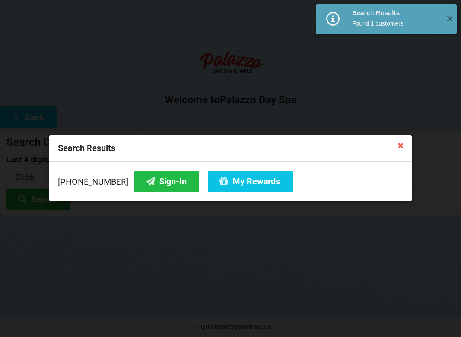
click at [150, 176] on button "Sign-In" at bounding box center [167, 182] width 65 height 22
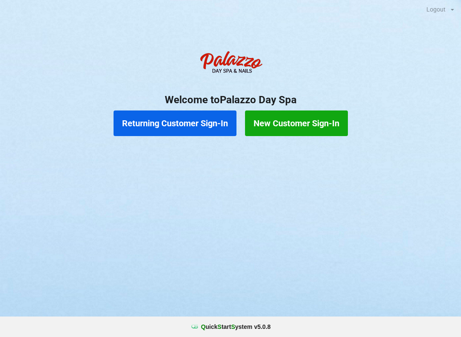
click at [182, 133] on button "Returning Customer Sign-In" at bounding box center [175, 124] width 123 height 26
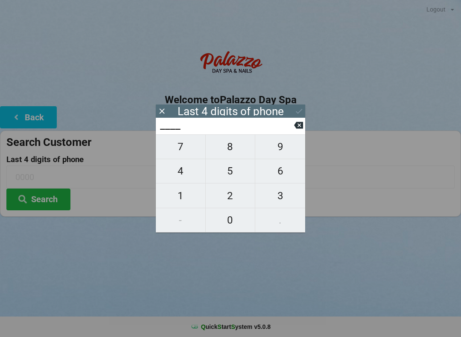
click at [225, 225] on span "0" at bounding box center [231, 220] width 50 height 18
type input "0___"
click at [187, 156] on span "7" at bounding box center [181, 147] width 50 height 18
type input "07__"
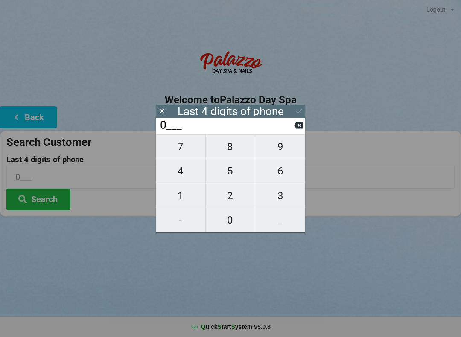
type input "07__"
click at [229, 202] on span "2" at bounding box center [231, 196] width 50 height 18
type input "072_"
click at [226, 180] on span "5" at bounding box center [231, 171] width 50 height 18
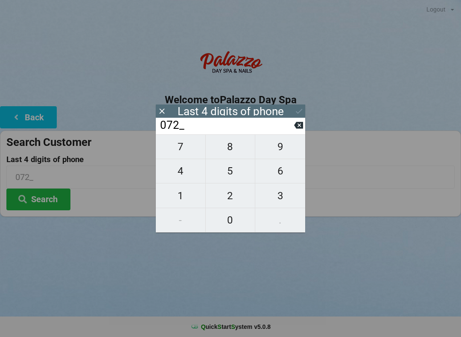
type input "0725"
click at [48, 202] on button "Search" at bounding box center [38, 200] width 64 height 22
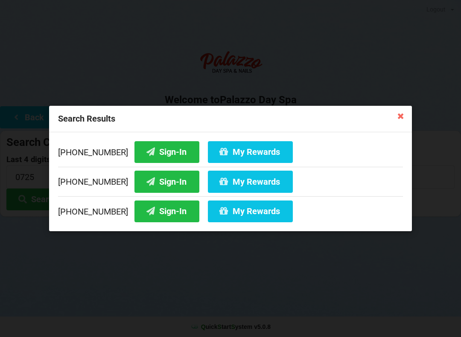
click at [235, 188] on button "My Rewards" at bounding box center [250, 182] width 85 height 22
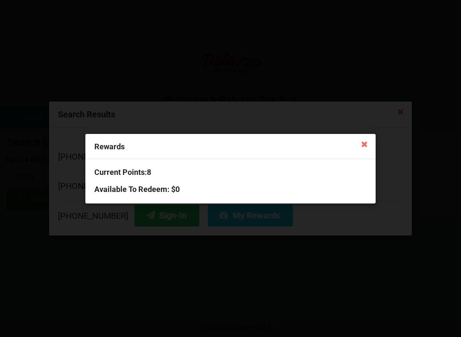
click at [369, 144] on icon at bounding box center [365, 144] width 14 height 14
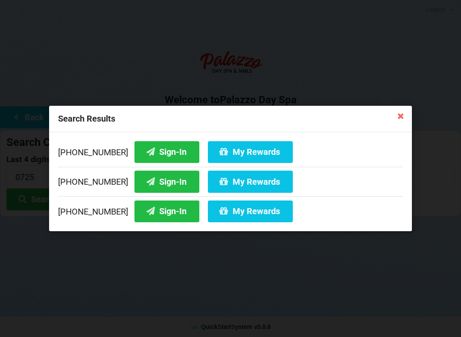
click at [404, 120] on icon at bounding box center [401, 116] width 14 height 14
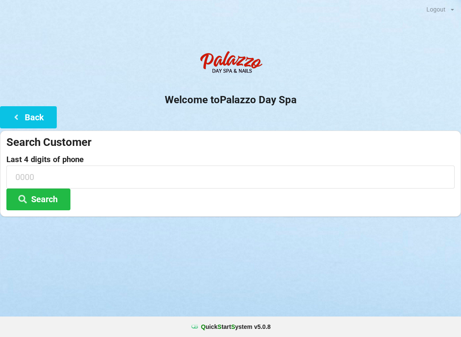
click at [24, 114] on button "Back" at bounding box center [28, 117] width 57 height 22
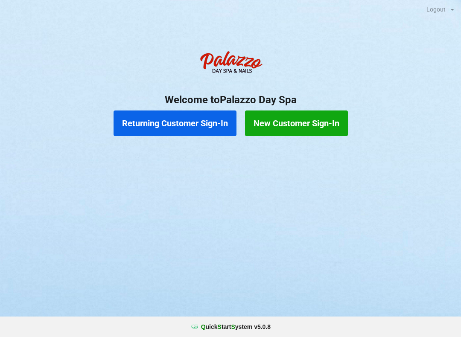
click at [182, 125] on button "Returning Customer Sign-In" at bounding box center [175, 124] width 123 height 26
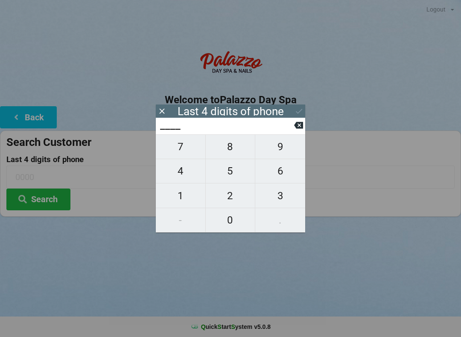
click at [226, 150] on span "8" at bounding box center [231, 147] width 50 height 18
type input "8___"
click at [275, 199] on span "3" at bounding box center [280, 196] width 50 height 18
type input "83__"
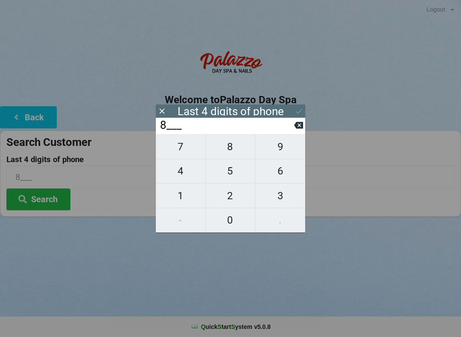
type input "83__"
click at [183, 175] on span "4" at bounding box center [181, 171] width 50 height 18
type input "834_"
click at [281, 174] on span "6" at bounding box center [280, 171] width 50 height 18
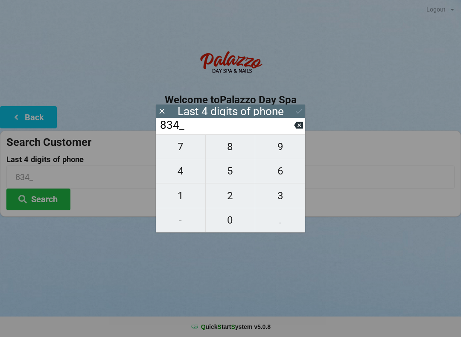
type input "8346"
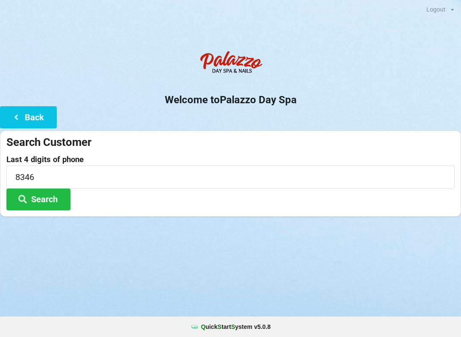
click at [48, 198] on button "Search" at bounding box center [38, 200] width 64 height 22
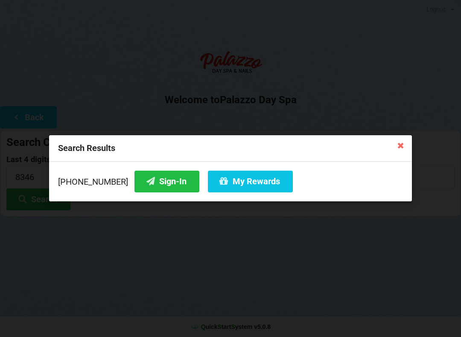
click at [153, 186] on button "Sign-In" at bounding box center [167, 182] width 65 height 22
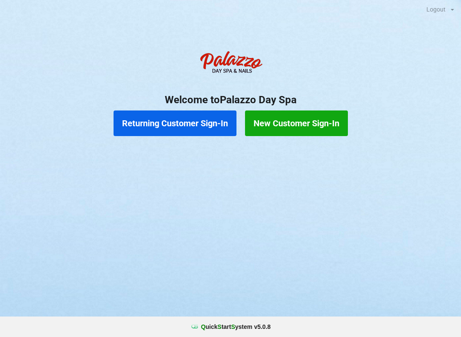
click at [152, 120] on button "Returning Customer Sign-In" at bounding box center [175, 124] width 123 height 26
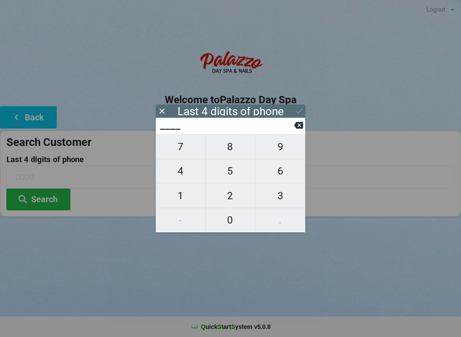
click at [231, 147] on span "8" at bounding box center [231, 147] width 50 height 18
type input "8___"
click at [273, 199] on span "3" at bounding box center [280, 196] width 50 height 18
type input "83__"
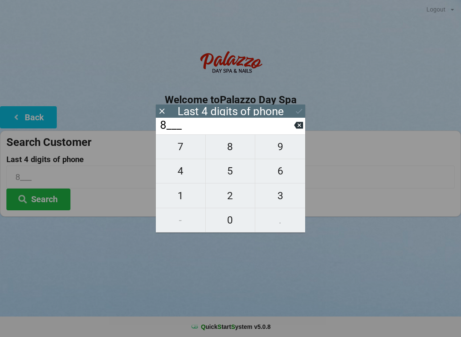
type input "83__"
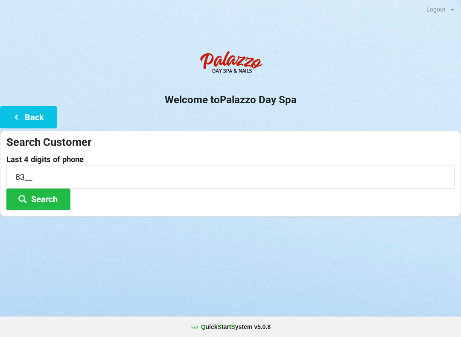
click at [13, 120] on icon at bounding box center [16, 116] width 10 height 7
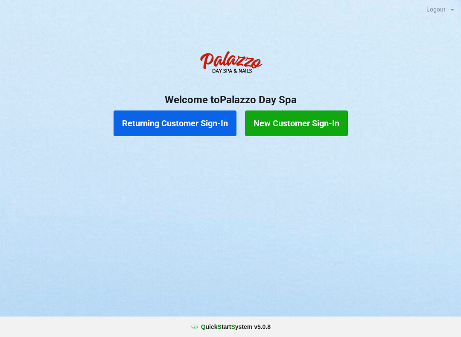
click at [181, 121] on button "Returning Customer Sign-In" at bounding box center [175, 124] width 123 height 26
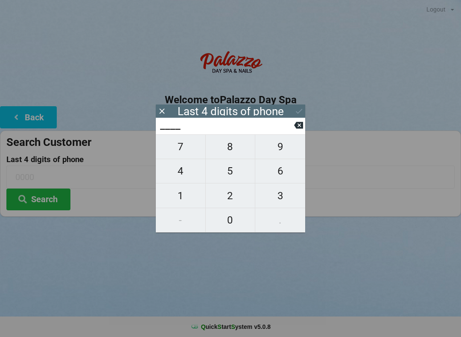
click at [231, 148] on span "8" at bounding box center [231, 147] width 50 height 18
type input "8___"
click at [279, 203] on span "3" at bounding box center [280, 196] width 50 height 18
type input "83__"
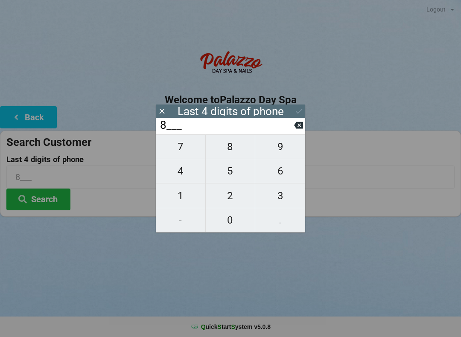
type input "83__"
click at [183, 172] on span "4" at bounding box center [181, 171] width 50 height 18
type input "834_"
click at [280, 179] on span "6" at bounding box center [280, 171] width 50 height 18
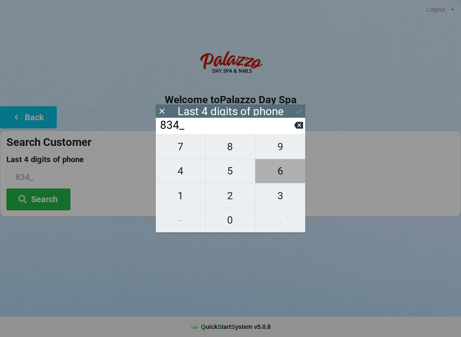
type input "8346"
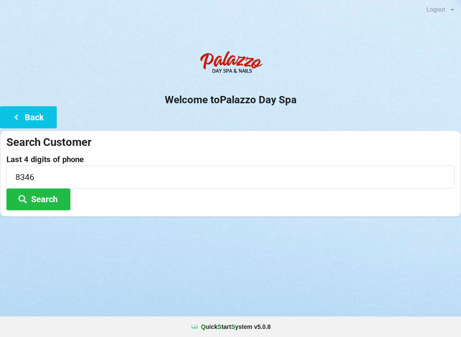
click at [25, 200] on icon at bounding box center [23, 198] width 10 height 7
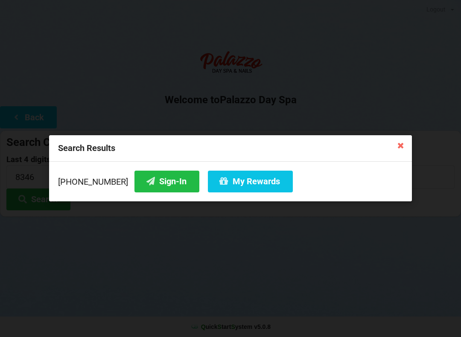
click at [396, 152] on icon at bounding box center [401, 145] width 14 height 14
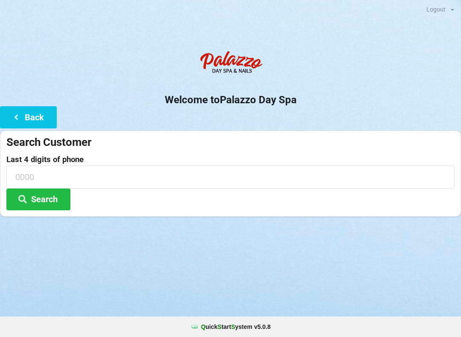
click at [17, 120] on icon at bounding box center [16, 116] width 10 height 7
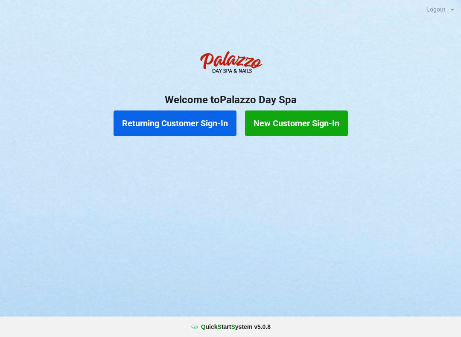
click at [284, 132] on button "New Customer Sign-In" at bounding box center [296, 124] width 103 height 26
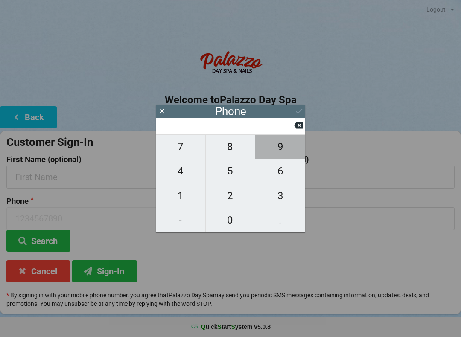
click at [286, 149] on span "9" at bounding box center [280, 147] width 50 height 18
type input "9"
click at [232, 201] on span "2" at bounding box center [231, 196] width 50 height 18
type input "92"
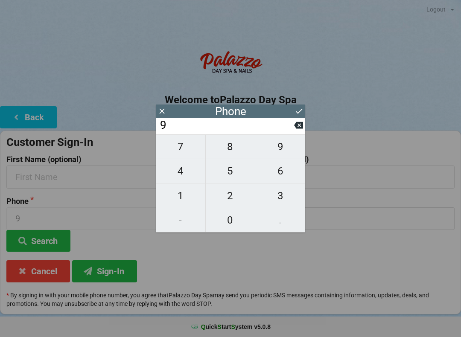
type input "92"
click at [279, 198] on span "3" at bounding box center [280, 196] width 50 height 18
type input "923"
click at [233, 149] on span "8" at bounding box center [231, 147] width 50 height 18
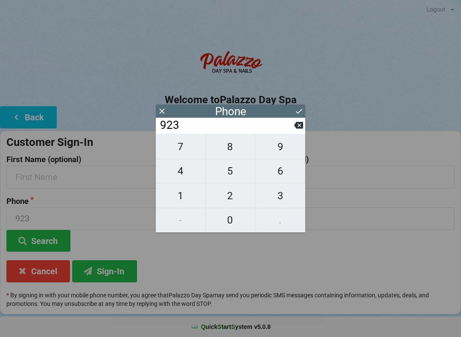
type input "9238"
click at [275, 203] on span "3" at bounding box center [280, 196] width 50 height 18
type input "92383"
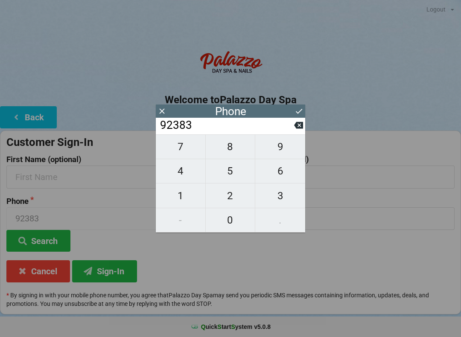
click at [187, 174] on span "4" at bounding box center [181, 171] width 50 height 18
type input "923834"
click at [278, 173] on span "6" at bounding box center [280, 171] width 50 height 18
type input "9238346"
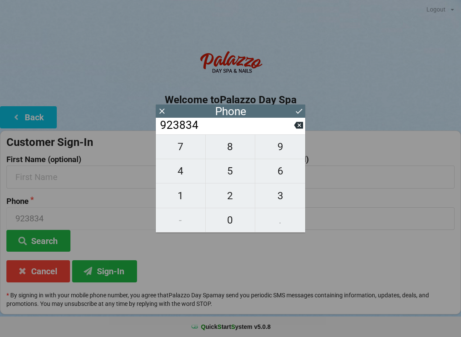
type input "9238346"
click at [295, 129] on icon at bounding box center [298, 125] width 9 height 7
type input "923834"
click at [291, 132] on input "923834" at bounding box center [226, 126] width 135 height 14
click at [293, 132] on input "923834" at bounding box center [226, 126] width 135 height 14
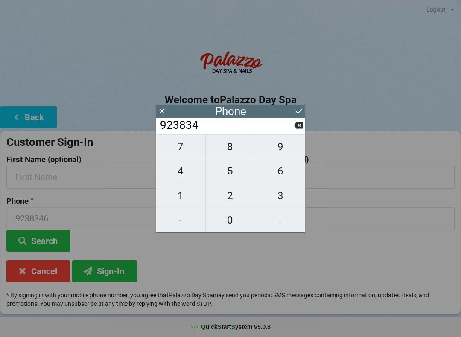
click at [293, 132] on input "923834" at bounding box center [226, 126] width 135 height 14
click at [292, 132] on input "923834" at bounding box center [226, 126] width 135 height 14
type input "923834"
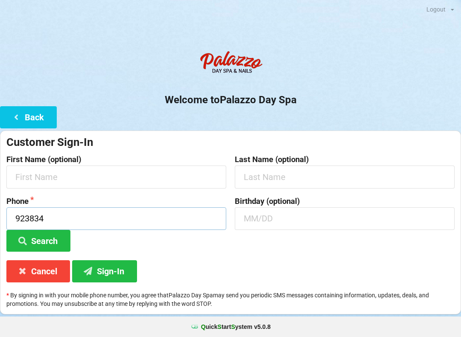
click at [53, 215] on input "923834" at bounding box center [116, 219] width 220 height 23
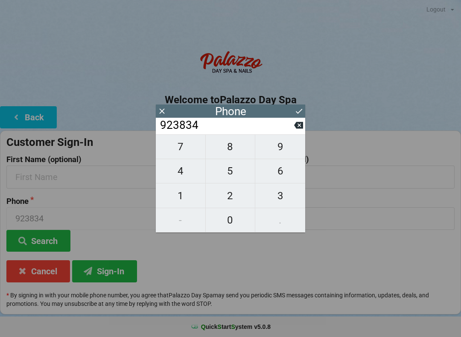
click at [300, 129] on icon at bounding box center [298, 125] width 9 height 9
type input "92383"
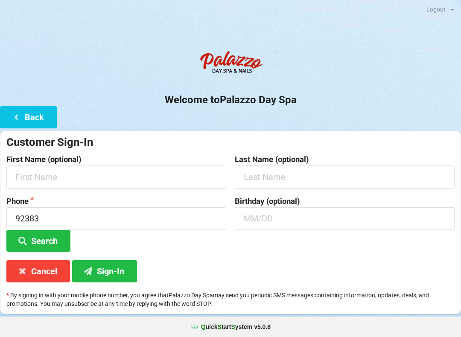
click at [53, 237] on button "Search" at bounding box center [38, 241] width 64 height 22
click at [40, 212] on input "92383" at bounding box center [116, 219] width 220 height 23
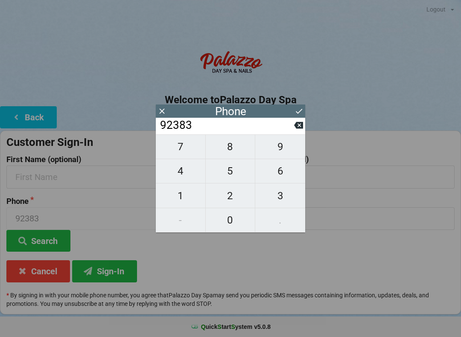
click at [295, 130] on icon at bounding box center [298, 125] width 9 height 9
click at [297, 129] on icon at bounding box center [298, 125] width 9 height 7
click at [300, 129] on icon at bounding box center [298, 125] width 9 height 7
click at [293, 129] on input "92" at bounding box center [226, 126] width 135 height 14
click at [294, 130] on icon at bounding box center [298, 125] width 9 height 9
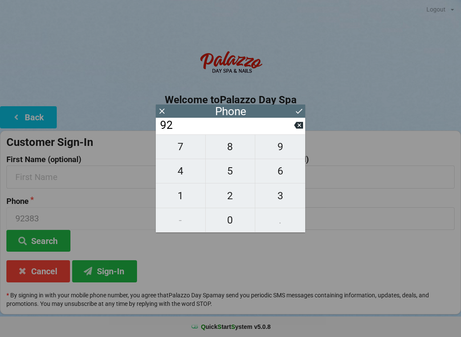
type input "9"
click at [296, 130] on icon at bounding box center [298, 125] width 9 height 9
click at [183, 173] on span "4" at bounding box center [181, 171] width 50 height 18
type input "4"
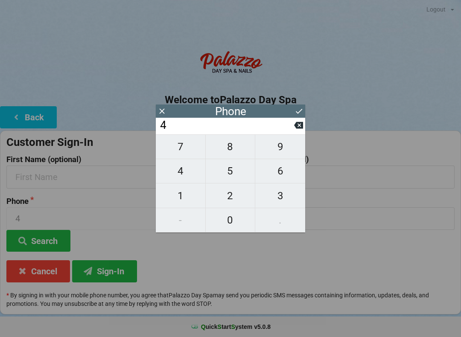
click at [230, 220] on span "0" at bounding box center [231, 220] width 50 height 18
type input "40"
click at [180, 198] on span "1" at bounding box center [181, 196] width 50 height 18
type input "401"
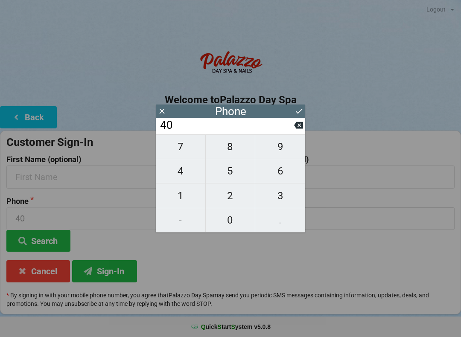
type input "401"
click at [282, 147] on span "9" at bounding box center [280, 147] width 50 height 18
type input "4019"
click at [230, 197] on span "2" at bounding box center [231, 196] width 50 height 18
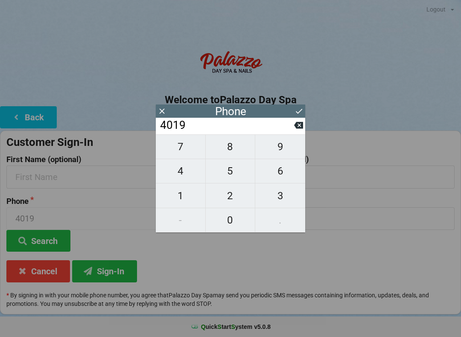
type input "40192"
click at [280, 199] on span "3" at bounding box center [280, 196] width 50 height 18
type input "401923"
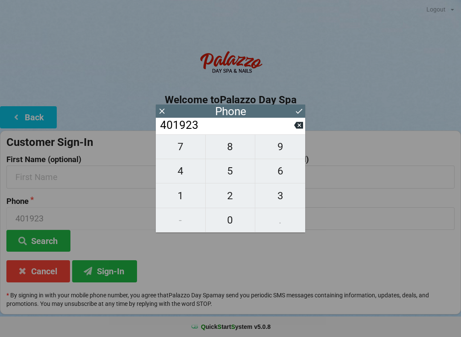
click at [229, 149] on span "8" at bounding box center [231, 147] width 50 height 18
type input "4019238"
click at [277, 207] on button "3" at bounding box center [280, 196] width 50 height 24
type input "40192383"
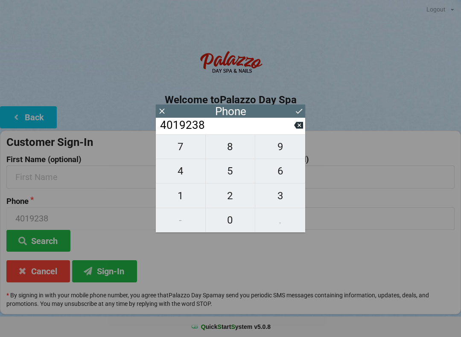
type input "40192383"
click at [176, 171] on span "4" at bounding box center [181, 171] width 50 height 18
type input "401923834"
click at [281, 175] on span "6" at bounding box center [280, 171] width 50 height 18
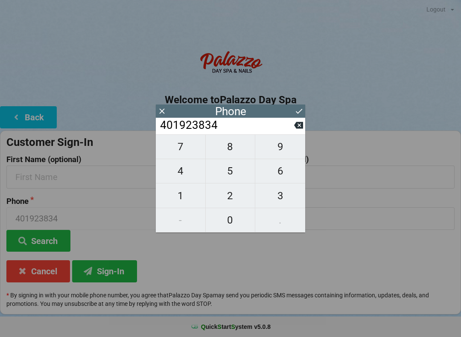
type input "4019238346"
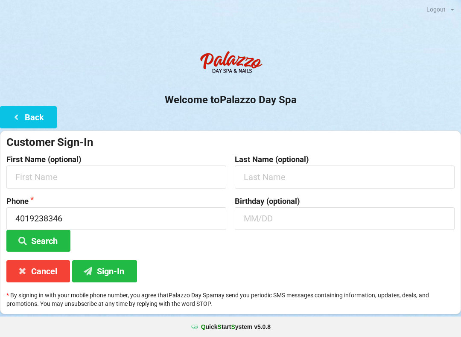
click at [104, 271] on button "Sign-In" at bounding box center [104, 272] width 65 height 22
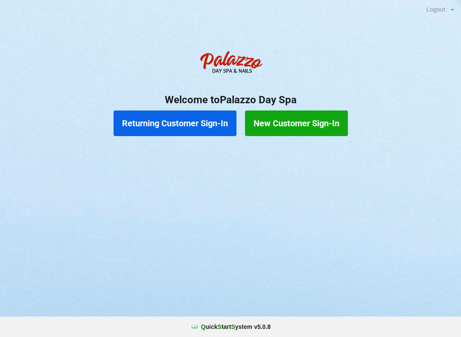
click at [196, 117] on button "Returning Customer Sign-In" at bounding box center [175, 124] width 123 height 26
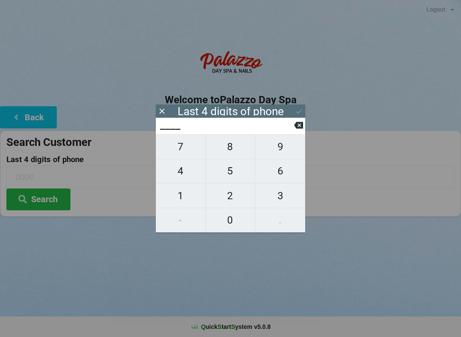
click at [233, 144] on span "8" at bounding box center [231, 147] width 50 height 18
type input "8___"
click at [278, 201] on span "3" at bounding box center [280, 196] width 50 height 18
type input "83__"
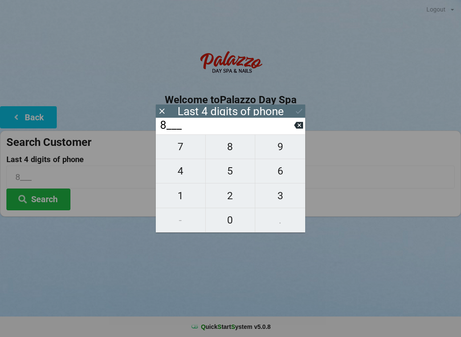
type input "83__"
click at [185, 175] on span "4" at bounding box center [181, 171] width 50 height 18
type input "834_"
click at [275, 175] on span "6" at bounding box center [280, 171] width 50 height 18
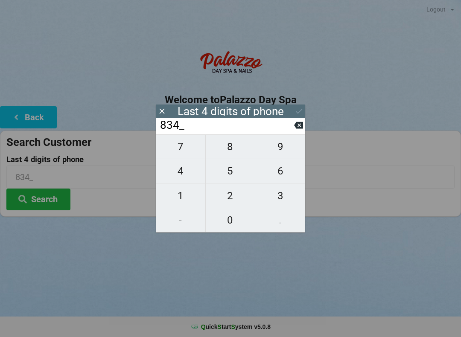
type input "8346"
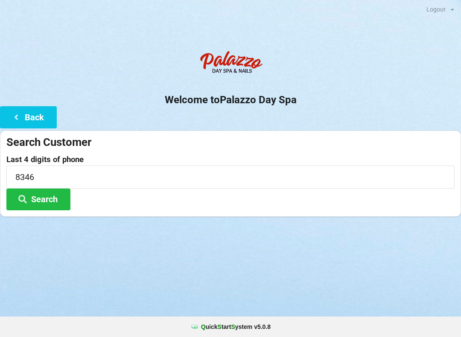
click at [44, 197] on button "Search" at bounding box center [38, 200] width 64 height 22
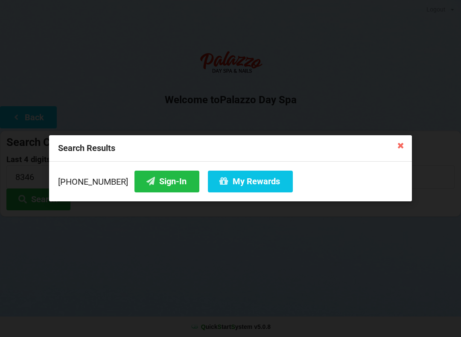
click at [398, 142] on icon at bounding box center [401, 145] width 14 height 14
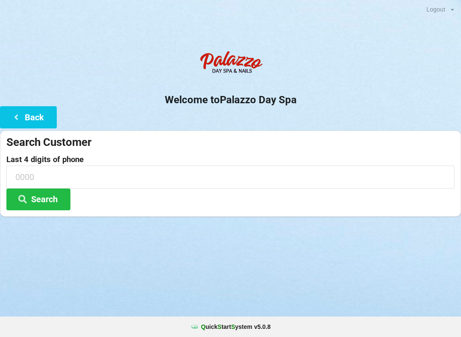
click at [36, 115] on button "Back" at bounding box center [28, 117] width 57 height 22
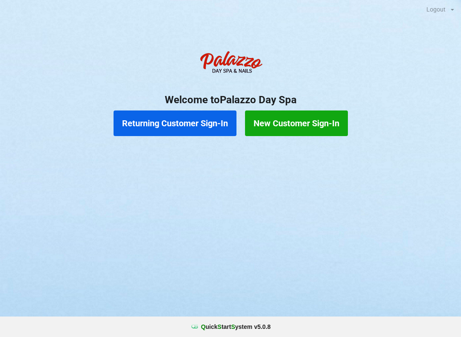
click at [319, 126] on button "New Customer Sign-In" at bounding box center [296, 124] width 103 height 26
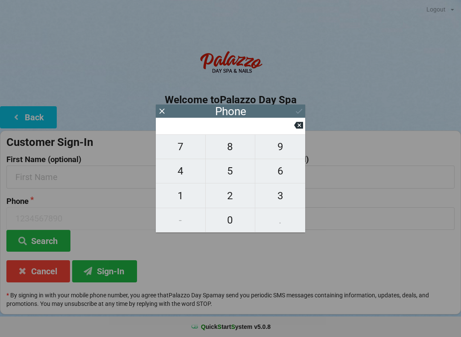
click at [182, 176] on span "4" at bounding box center [181, 171] width 50 height 18
type input "4"
click at [229, 225] on span "0" at bounding box center [231, 220] width 50 height 18
type input "40"
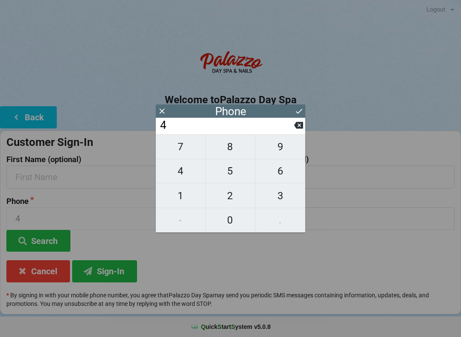
type input "40"
click at [180, 149] on span "7" at bounding box center [181, 147] width 50 height 18
type input "407"
click at [285, 152] on span "9" at bounding box center [280, 147] width 50 height 18
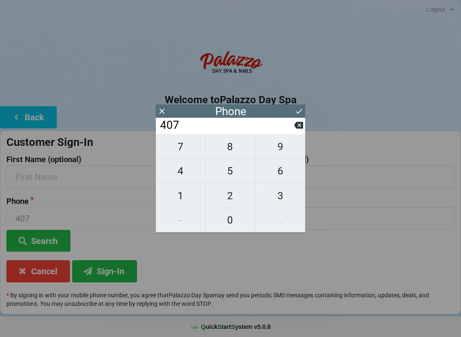
type input "4079"
click at [226, 196] on span "2" at bounding box center [231, 196] width 50 height 18
type input "40792"
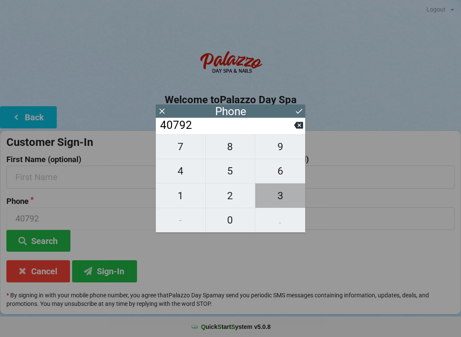
click at [282, 197] on span "3" at bounding box center [280, 196] width 50 height 18
type input "407923"
click at [227, 146] on span "8" at bounding box center [231, 147] width 50 height 18
type input "4079238"
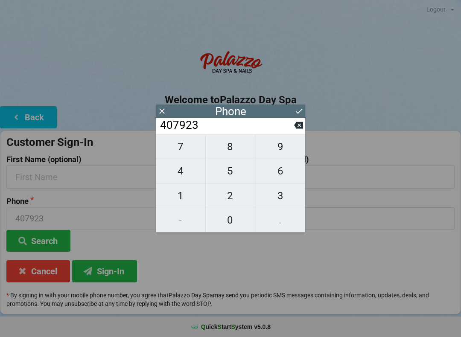
type input "4079238"
click at [278, 207] on button "3" at bounding box center [280, 196] width 50 height 24
type input "40792383"
click at [181, 176] on span "4" at bounding box center [181, 171] width 50 height 18
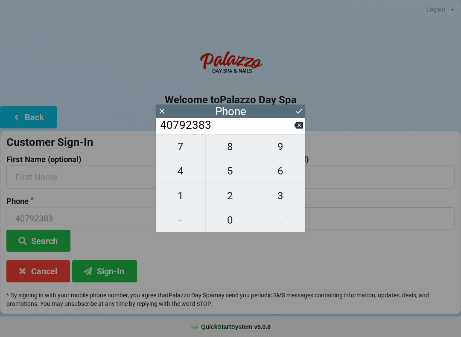
type input "407923834"
click at [278, 174] on span "6" at bounding box center [280, 171] width 50 height 18
type input "4079238346"
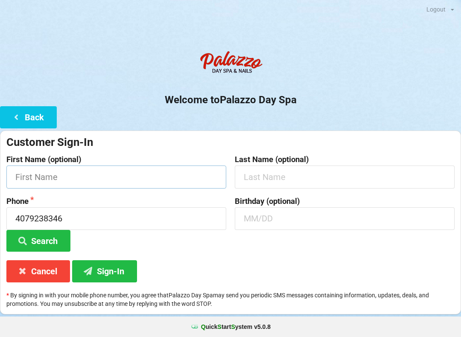
click at [39, 177] on input "text" at bounding box center [116, 177] width 220 height 23
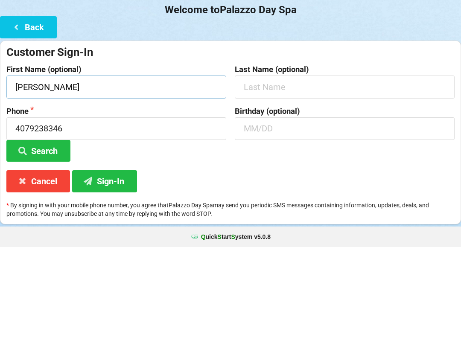
type input "[PERSON_NAME]"
click at [250, 166] on input "text" at bounding box center [345, 177] width 220 height 23
type input "[PERSON_NAME]"
click at [253, 208] on input "text" at bounding box center [345, 219] width 220 height 23
click at [43, 230] on button "Search" at bounding box center [38, 241] width 64 height 22
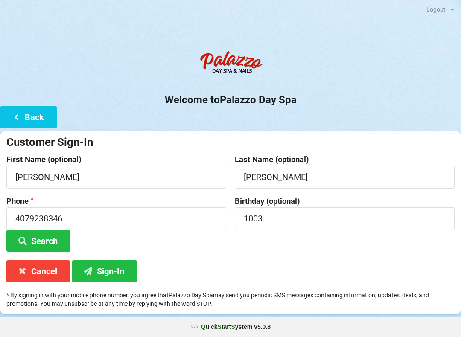
click at [117, 267] on button "Sign-In" at bounding box center [104, 272] width 65 height 22
click at [256, 220] on input "1003" at bounding box center [345, 219] width 220 height 23
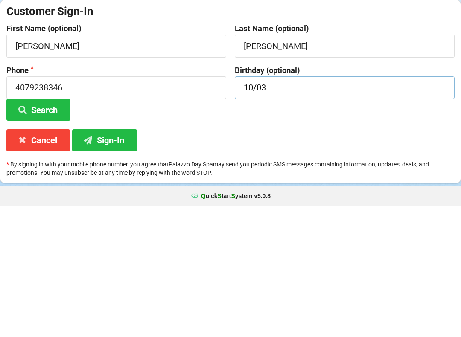
type input "10/03"
click at [111, 261] on button "Sign-In" at bounding box center [104, 272] width 65 height 22
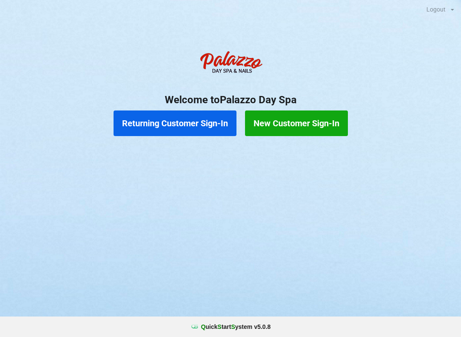
click at [190, 128] on button "Returning Customer Sign-In" at bounding box center [175, 124] width 123 height 26
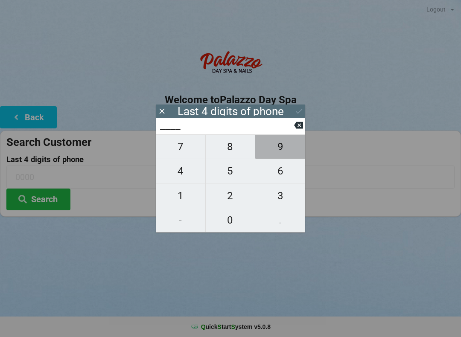
click at [281, 152] on span "9" at bounding box center [280, 147] width 50 height 18
type input "9___"
click at [283, 155] on span "9" at bounding box center [280, 147] width 50 height 18
type input "99__"
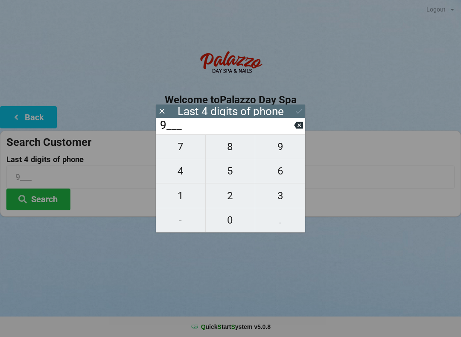
type input "99__"
click at [231, 176] on span "5" at bounding box center [231, 171] width 50 height 18
type input "995_"
click at [293, 132] on input "995_" at bounding box center [226, 126] width 135 height 14
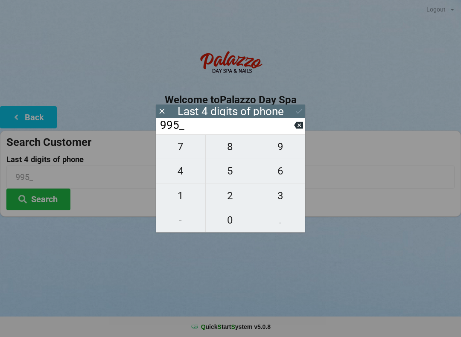
click at [299, 129] on icon at bounding box center [298, 125] width 9 height 7
click at [300, 127] on icon at bounding box center [298, 125] width 9 height 9
click at [300, 129] on icon at bounding box center [298, 125] width 9 height 7
click at [185, 150] on span "7" at bounding box center [181, 147] width 50 height 18
type input "7___"
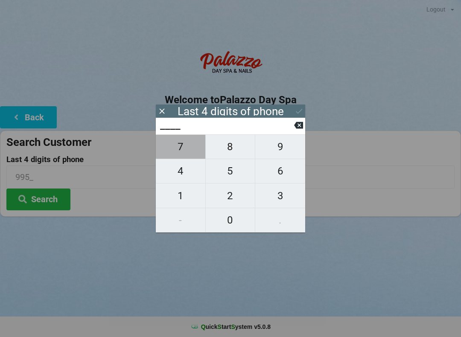
type input "7___"
click at [283, 148] on span "9" at bounding box center [280, 147] width 50 height 18
type input "79__"
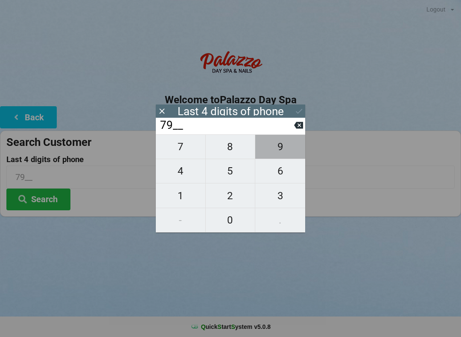
click at [280, 152] on span "9" at bounding box center [280, 147] width 50 height 18
type input "799_"
click at [228, 175] on span "5" at bounding box center [231, 171] width 50 height 18
type input "7995"
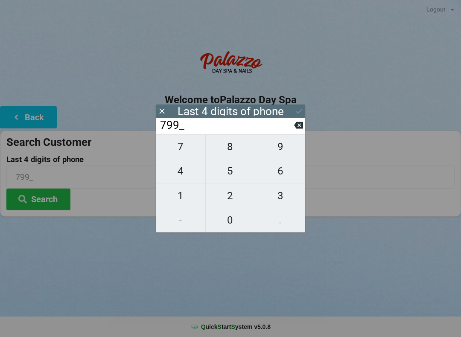
type input "7995"
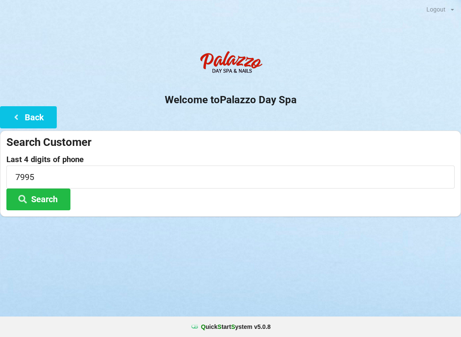
click at [46, 200] on button "Search" at bounding box center [38, 200] width 64 height 22
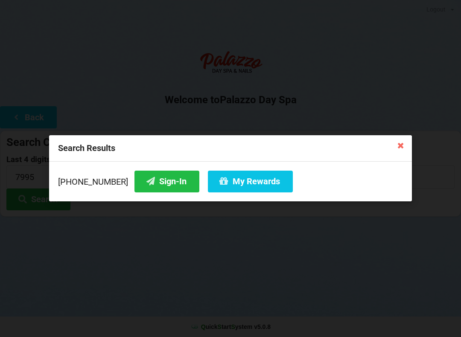
click at [155, 184] on button "Sign-In" at bounding box center [167, 182] width 65 height 22
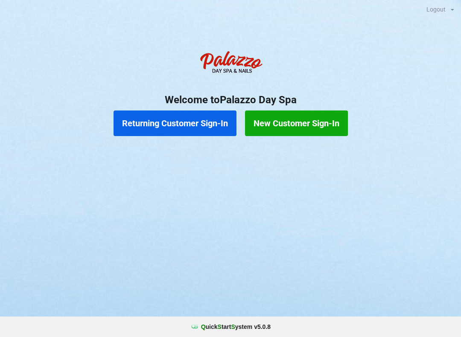
click at [133, 121] on button "Returning Customer Sign-In" at bounding box center [175, 124] width 123 height 26
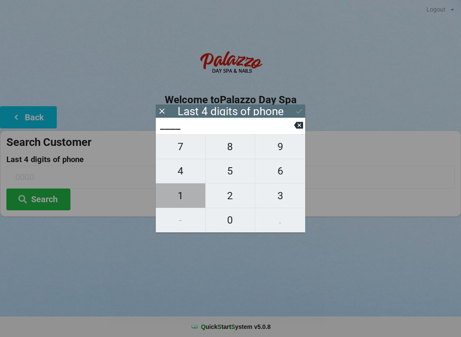
click at [185, 199] on span "1" at bounding box center [181, 196] width 50 height 18
type input "1___"
click at [235, 197] on span "2" at bounding box center [231, 196] width 50 height 18
type input "12__"
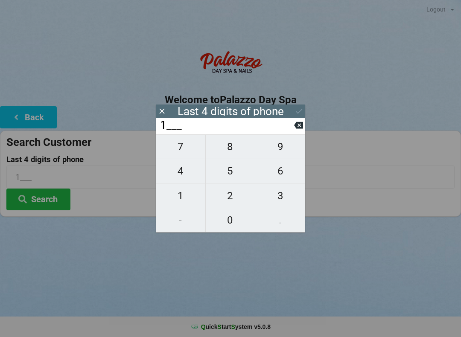
type input "12__"
click at [298, 129] on icon at bounding box center [298, 125] width 9 height 7
click at [293, 132] on input "1___" at bounding box center [226, 126] width 135 height 14
click at [291, 132] on input "1___" at bounding box center [226, 126] width 135 height 14
click at [296, 131] on button at bounding box center [298, 126] width 9 height 12
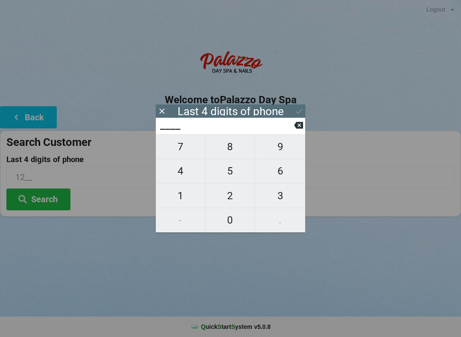
click at [296, 129] on icon at bounding box center [298, 125] width 9 height 7
click at [276, 202] on span "3" at bounding box center [280, 196] width 50 height 18
type input "3___"
click at [286, 149] on span "9" at bounding box center [280, 147] width 50 height 18
click at [183, 200] on span "1" at bounding box center [181, 196] width 50 height 18
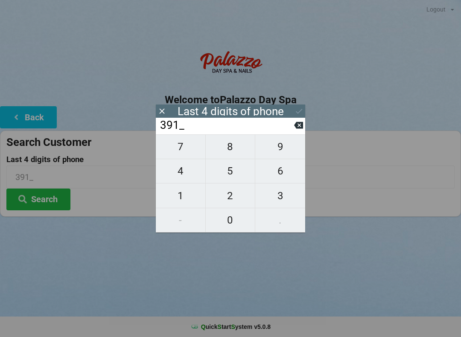
click at [238, 198] on span "2" at bounding box center [231, 196] width 50 height 18
click at [38, 196] on button "Search" at bounding box center [38, 200] width 64 height 22
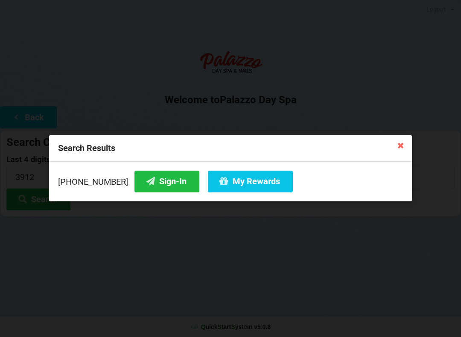
click at [159, 185] on button "Sign-In" at bounding box center [167, 182] width 65 height 22
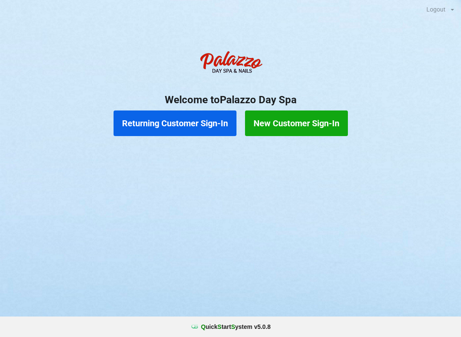
click at [207, 121] on button "Returning Customer Sign-In" at bounding box center [175, 124] width 123 height 26
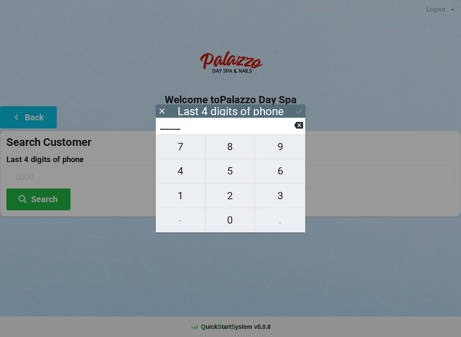
click at [232, 196] on span "2" at bounding box center [231, 196] width 50 height 18
click at [229, 195] on span "2" at bounding box center [231, 196] width 50 height 18
click at [182, 196] on span "1" at bounding box center [181, 196] width 50 height 18
click at [187, 198] on span "1" at bounding box center [181, 196] width 50 height 18
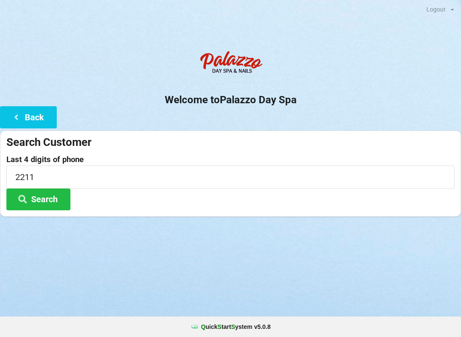
click at [51, 193] on button "Search" at bounding box center [38, 200] width 64 height 22
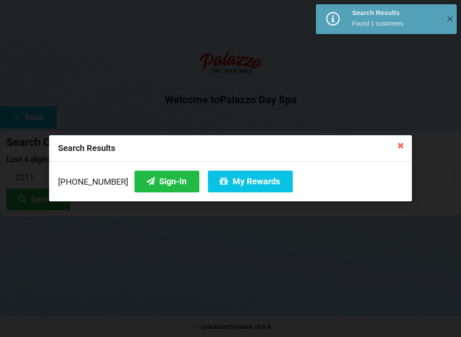
click at [250, 176] on button "My Rewards" at bounding box center [250, 182] width 85 height 22
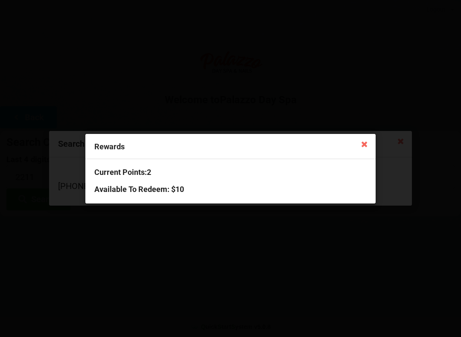
click at [373, 138] on div "Rewards" at bounding box center [230, 146] width 290 height 25
click at [365, 140] on icon at bounding box center [365, 144] width 14 height 14
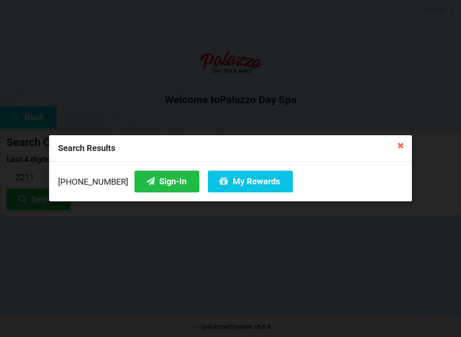
click at [158, 182] on button "Sign-In" at bounding box center [167, 182] width 65 height 22
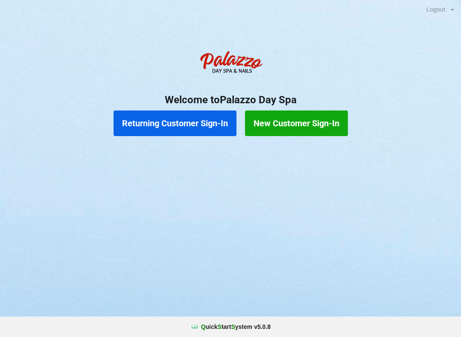
click at [196, 120] on button "Returning Customer Sign-In" at bounding box center [175, 124] width 123 height 26
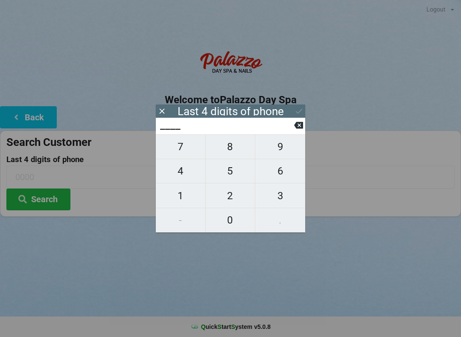
click at [232, 197] on span "2" at bounding box center [231, 196] width 50 height 18
click at [232, 179] on span "5" at bounding box center [231, 171] width 50 height 18
click at [276, 176] on span "6" at bounding box center [280, 171] width 50 height 18
click at [233, 220] on span "0" at bounding box center [231, 220] width 50 height 18
click at [300, 131] on button at bounding box center [298, 126] width 9 height 12
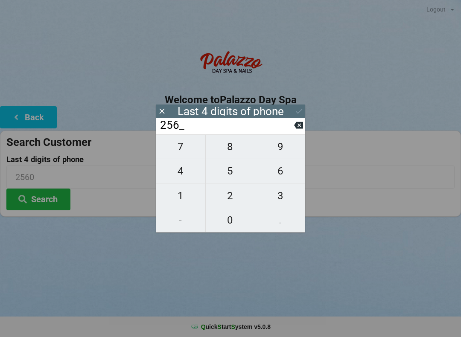
click at [237, 218] on span "0" at bounding box center [231, 220] width 50 height 18
click at [299, 113] on icon at bounding box center [299, 111] width 9 height 9
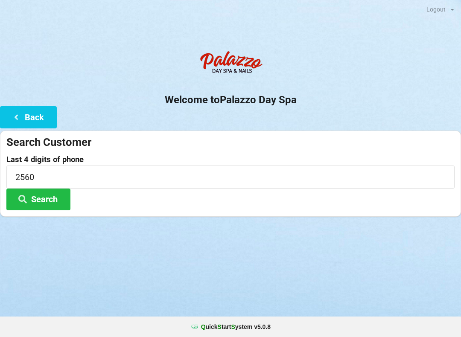
click at [49, 199] on button "Search" at bounding box center [38, 200] width 64 height 22
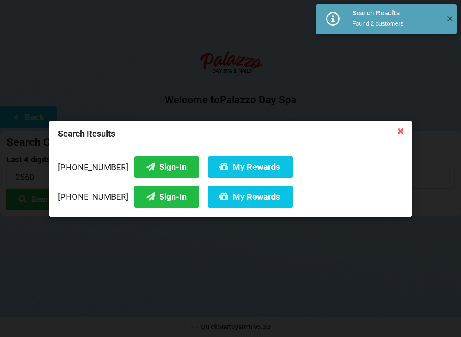
click at [161, 201] on button "Sign-In" at bounding box center [167, 197] width 65 height 22
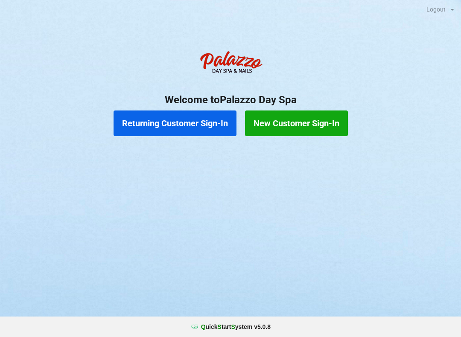
click at [298, 119] on button "New Customer Sign-In" at bounding box center [296, 124] width 103 height 26
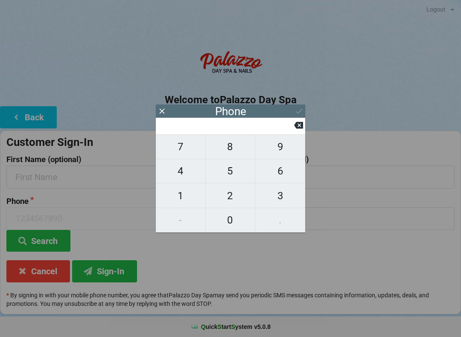
click at [186, 172] on span "4" at bounding box center [181, 171] width 50 height 18
click at [234, 211] on button "0" at bounding box center [231, 220] width 50 height 24
click at [192, 195] on span "1" at bounding box center [181, 196] width 50 height 18
click at [296, 128] on icon at bounding box center [298, 125] width 9 height 7
click at [191, 148] on span "7" at bounding box center [181, 147] width 50 height 18
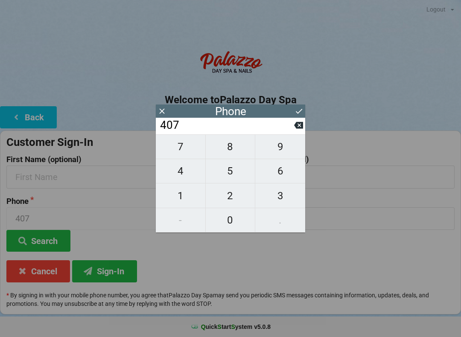
click at [188, 172] on span "4" at bounding box center [181, 171] width 50 height 18
click at [238, 214] on span "0" at bounding box center [231, 220] width 50 height 18
click at [282, 177] on span "6" at bounding box center [280, 171] width 50 height 18
click at [190, 173] on span "4" at bounding box center [181, 171] width 50 height 18
click at [188, 175] on span "4" at bounding box center [181, 171] width 50 height 18
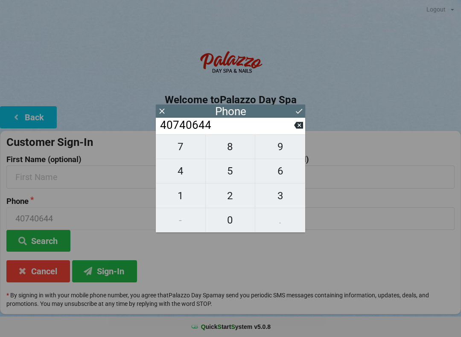
click at [282, 150] on span "9" at bounding box center [280, 147] width 50 height 18
click at [236, 219] on span "0" at bounding box center [231, 220] width 50 height 18
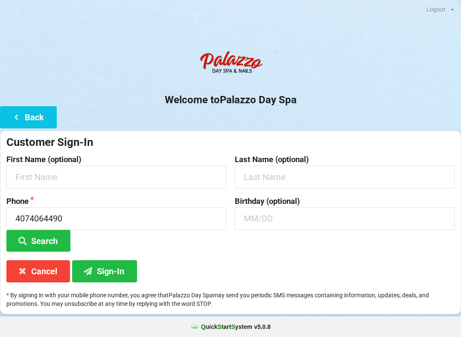
click at [377, 257] on div "Customer Sign-In First Name (optional) Last Name (optional) Phone [PHONE_NUMBER…" at bounding box center [230, 223] width 461 height 184
click at [174, 175] on input "text" at bounding box center [116, 177] width 220 height 23
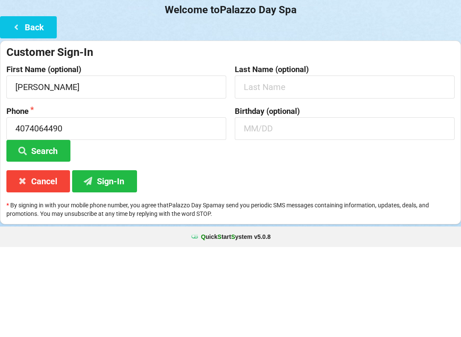
click at [341, 166] on input "text" at bounding box center [345, 177] width 220 height 23
click at [337, 208] on input "text" at bounding box center [345, 219] width 220 height 23
click at [36, 230] on button "Search" at bounding box center [38, 241] width 64 height 22
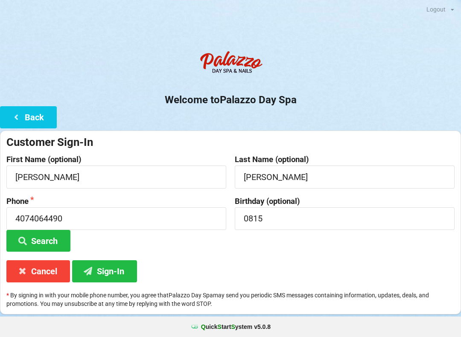
click at [107, 273] on button "Sign-In" at bounding box center [104, 272] width 65 height 22
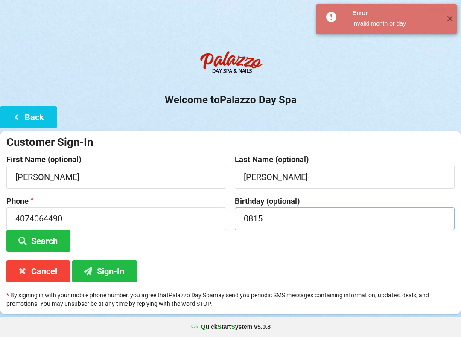
click at [321, 208] on input "0815" at bounding box center [345, 219] width 220 height 23
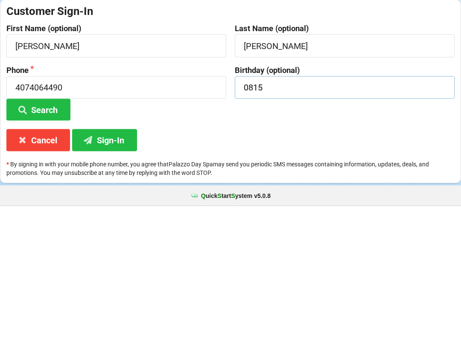
click at [427, 208] on input "0815" at bounding box center [345, 219] width 220 height 23
click at [384, 197] on div "Birthday (optional) 08/15" at bounding box center [345, 224] width 229 height 55
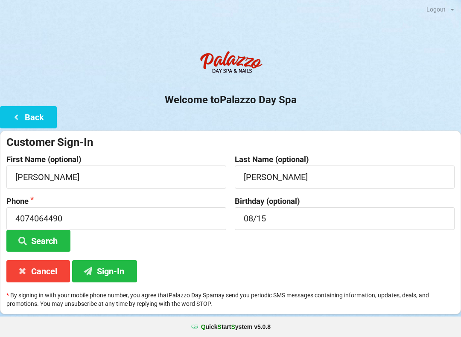
click at [118, 268] on button "Sign-In" at bounding box center [104, 272] width 65 height 22
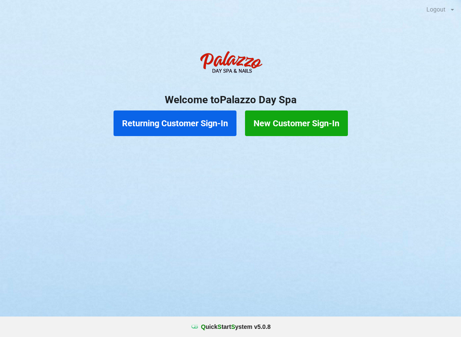
click at [179, 123] on button "Returning Customer Sign-In" at bounding box center [175, 124] width 123 height 26
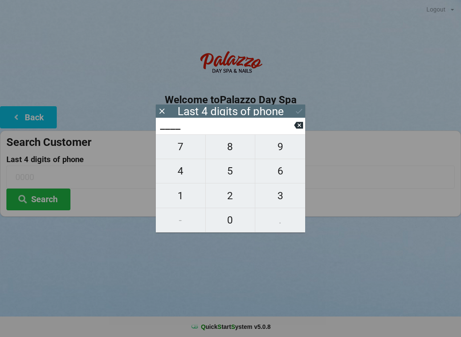
click at [186, 198] on span "1" at bounding box center [181, 196] width 50 height 18
click at [274, 196] on span "3" at bounding box center [280, 196] width 50 height 18
click at [273, 152] on span "9" at bounding box center [280, 147] width 50 height 18
click at [187, 168] on span "4" at bounding box center [181, 171] width 50 height 18
click at [298, 113] on icon at bounding box center [299, 111] width 6 height 5
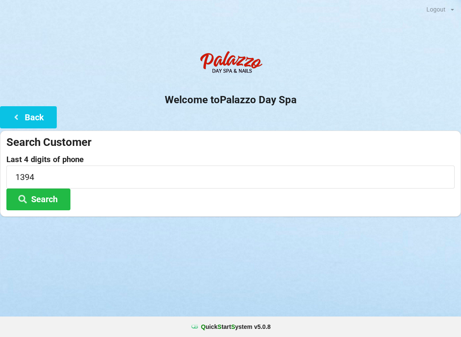
click at [50, 197] on button "Search" at bounding box center [38, 200] width 64 height 22
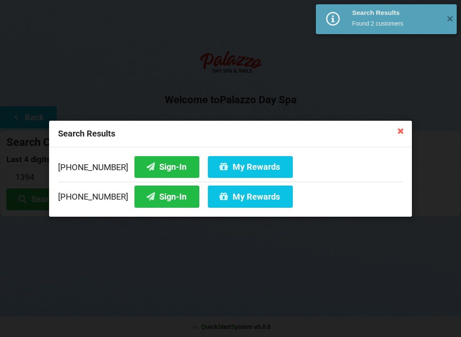
click at [144, 164] on button "Sign-In" at bounding box center [167, 167] width 65 height 22
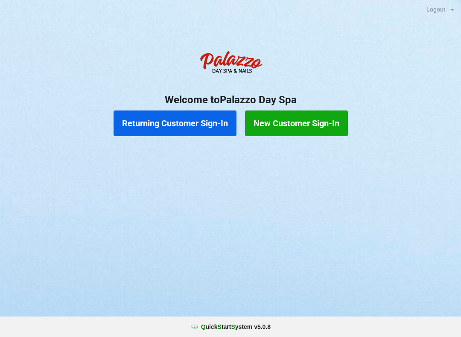
click at [170, 124] on button "Returning Customer Sign-In" at bounding box center [175, 124] width 123 height 26
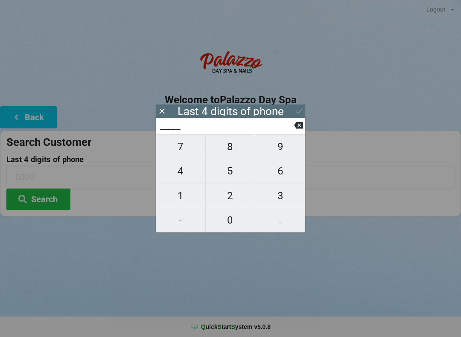
click at [176, 202] on span "1" at bounding box center [181, 196] width 50 height 18
click at [172, 145] on span "7" at bounding box center [181, 147] width 50 height 18
click at [223, 152] on span "8" at bounding box center [231, 147] width 50 height 18
click at [180, 148] on span "7" at bounding box center [181, 147] width 50 height 18
click at [292, 110] on div "Last 4 digits of phone" at bounding box center [230, 111] width 149 height 13
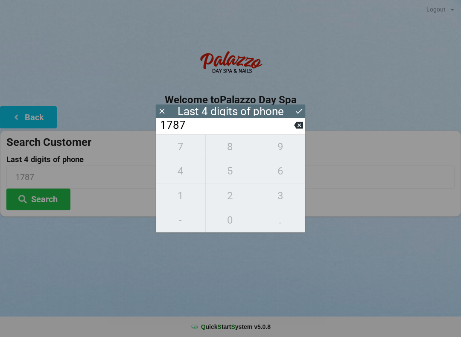
click at [249, 132] on input "1787" at bounding box center [226, 126] width 135 height 14
click at [287, 212] on div "7 8 9 4 5 6 1 2 3 - 0 ." at bounding box center [230, 184] width 149 height 98
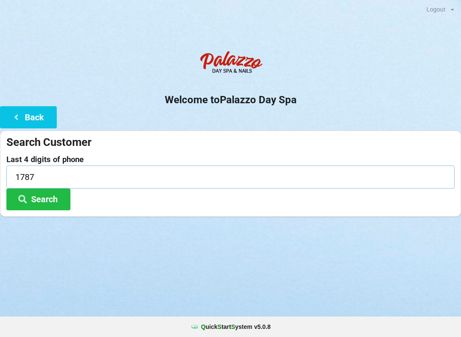
click at [70, 178] on input "1787" at bounding box center [230, 177] width 448 height 23
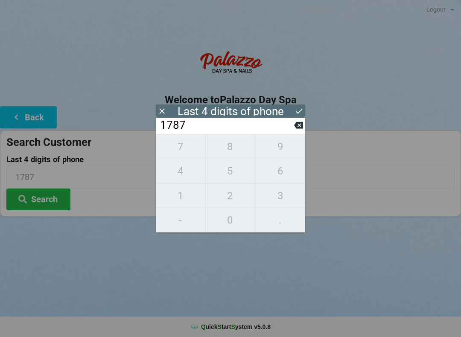
click at [234, 126] on input "1787" at bounding box center [226, 126] width 135 height 14
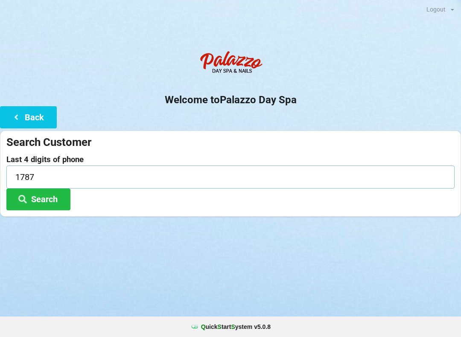
click at [250, 171] on input "1787" at bounding box center [230, 177] width 448 height 23
click at [77, 171] on input "1787" at bounding box center [230, 177] width 448 height 23
click at [252, 153] on form "Search Customer Last 4 digits of phone 1787 Search" at bounding box center [230, 172] width 448 height 75
click at [258, 177] on input "1787" at bounding box center [230, 177] width 448 height 23
click at [64, 178] on input "1787" at bounding box center [230, 177] width 448 height 23
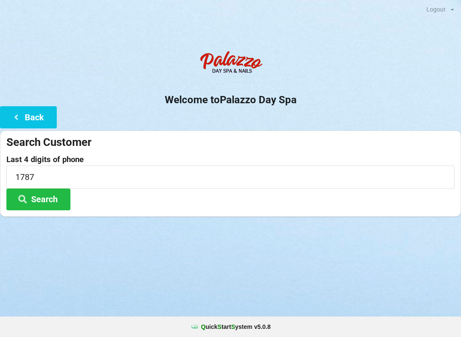
click at [309, 112] on div "Welcome to Palazzo Day Spa Back Search Customer Last 4 digits of phone 1787 Sea…" at bounding box center [230, 132] width 461 height 170
click at [34, 114] on button "Back" at bounding box center [28, 117] width 57 height 22
